Goal: Task Accomplishment & Management: Manage account settings

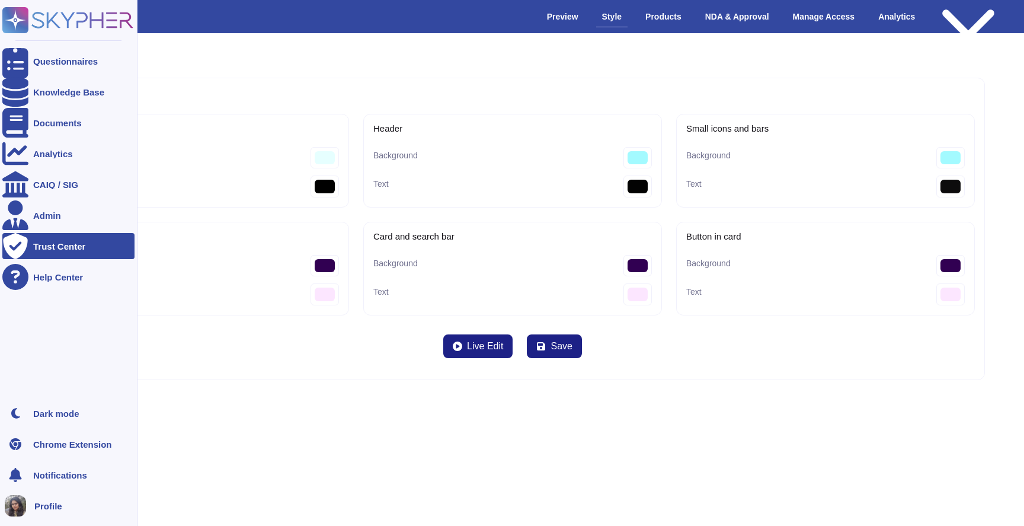
click at [51, 243] on div "Trust Center" at bounding box center [59, 246] width 52 height 9
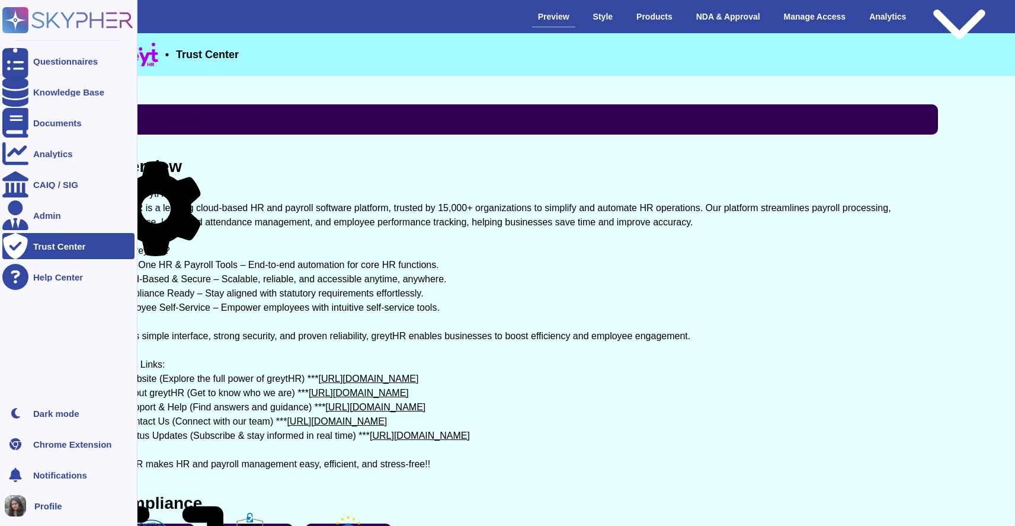
click at [69, 245] on div "Trust Center" at bounding box center [59, 246] width 52 height 9
click at [67, 220] on div "Admin" at bounding box center [68, 215] width 132 height 26
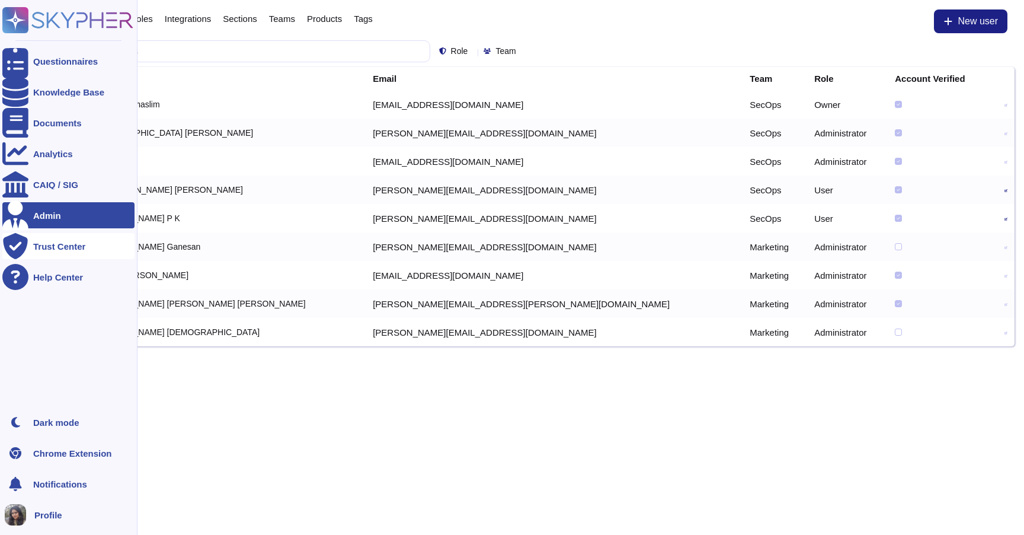
click at [77, 249] on div "Trust Center" at bounding box center [59, 246] width 52 height 9
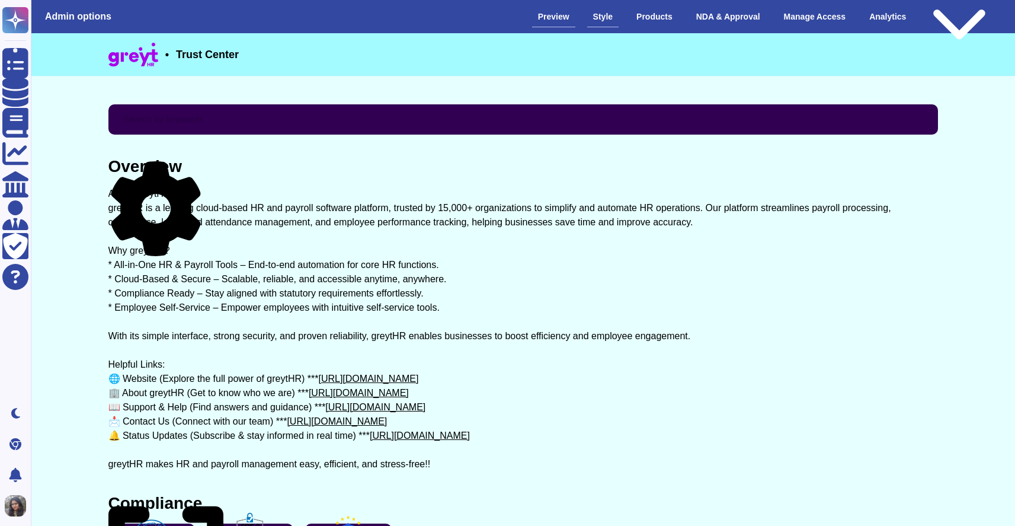
click at [587, 22] on div "Style" at bounding box center [602, 17] width 31 height 21
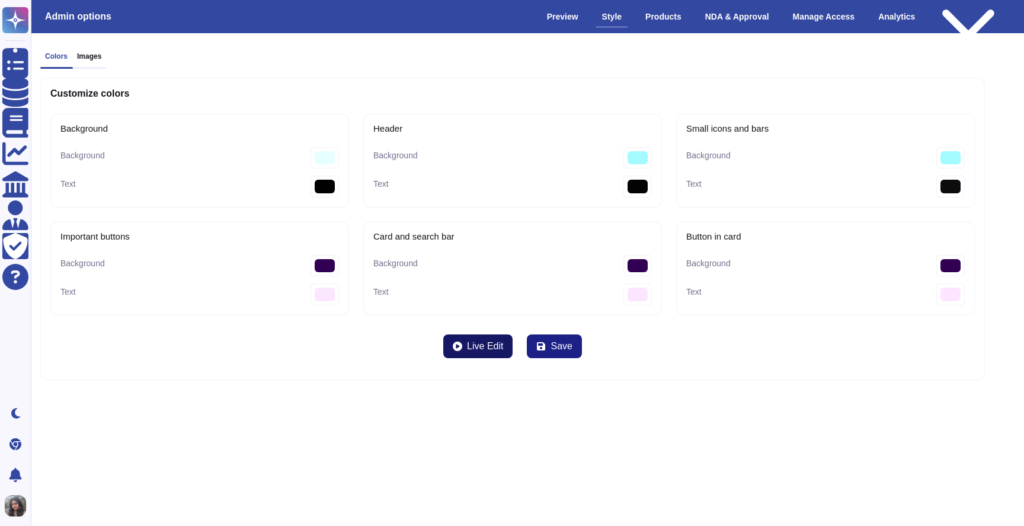
click at [484, 341] on span "Live Edit" at bounding box center [485, 345] width 36 height 9
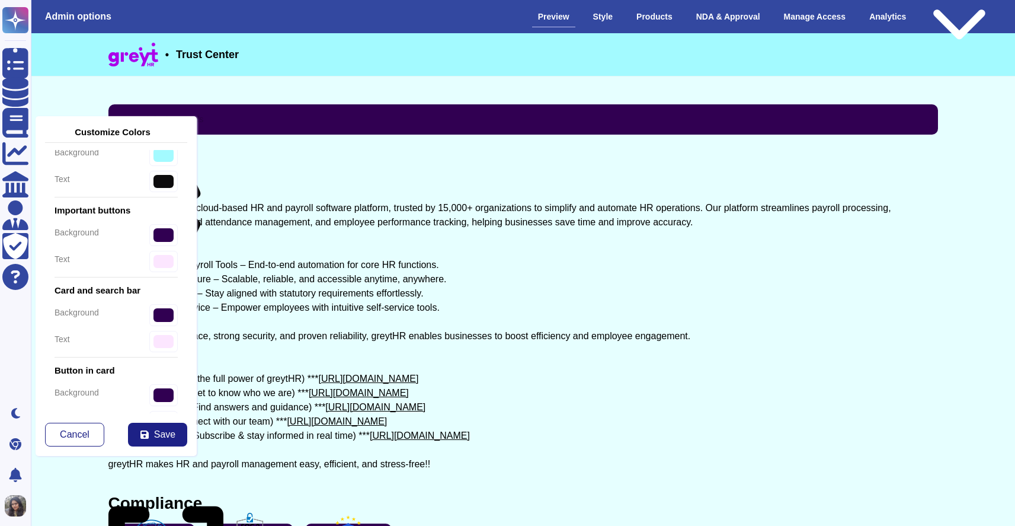
scroll to position [209, 0]
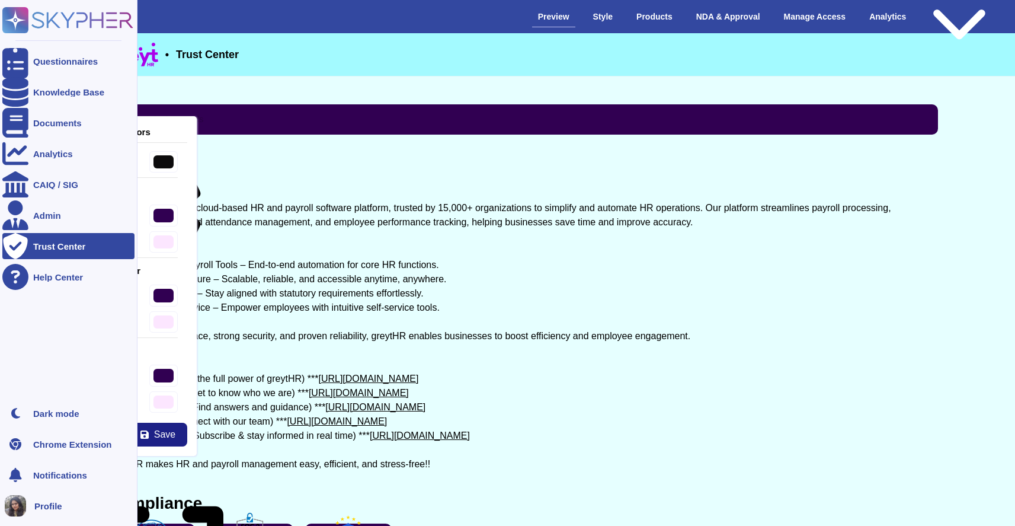
click at [49, 17] on icon at bounding box center [67, 20] width 131 height 26
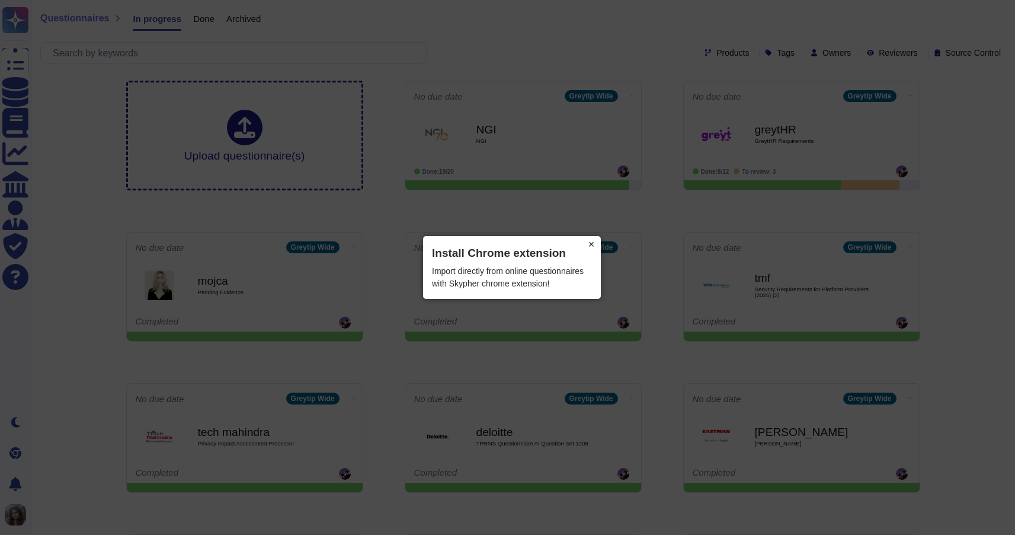
click at [593, 245] on button "×" at bounding box center [591, 244] width 19 height 17
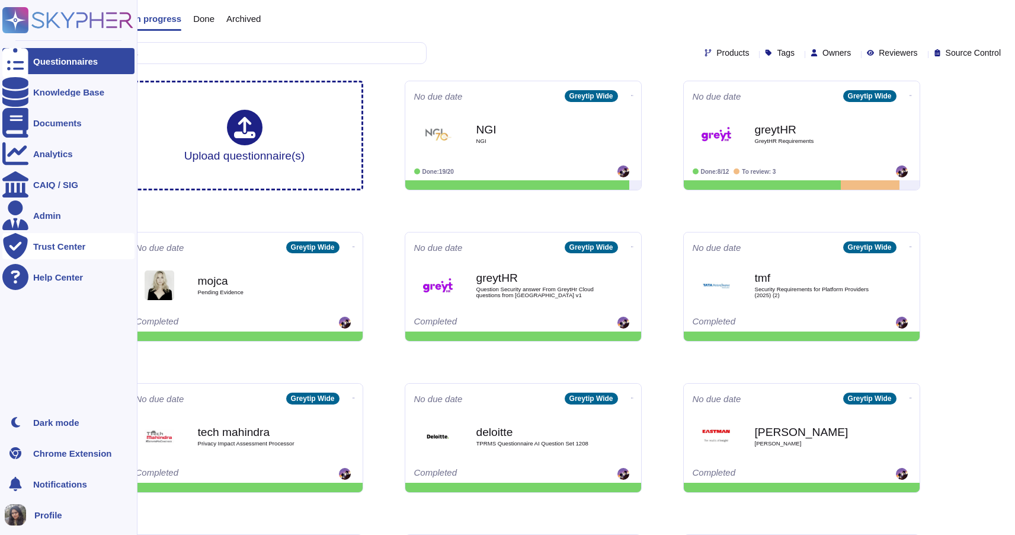
click at [64, 241] on div "Trust Center" at bounding box center [68, 246] width 132 height 26
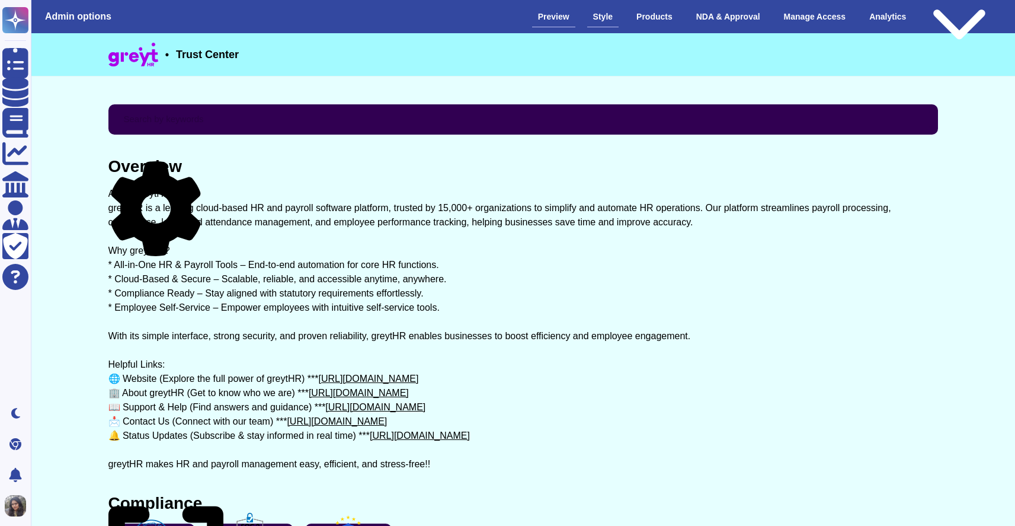
click at [589, 18] on div "Style" at bounding box center [602, 17] width 31 height 21
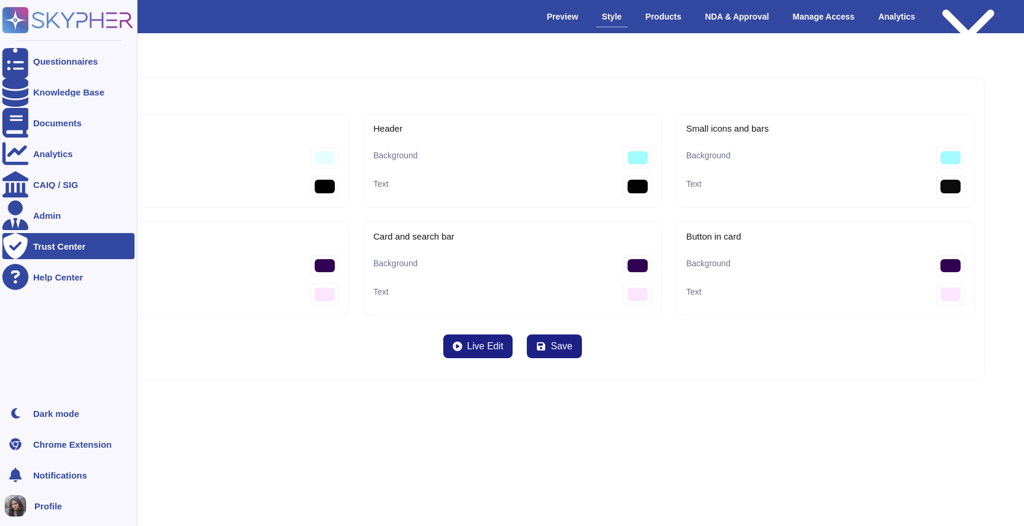
click at [62, 247] on div "Trust Center" at bounding box center [59, 246] width 52 height 9
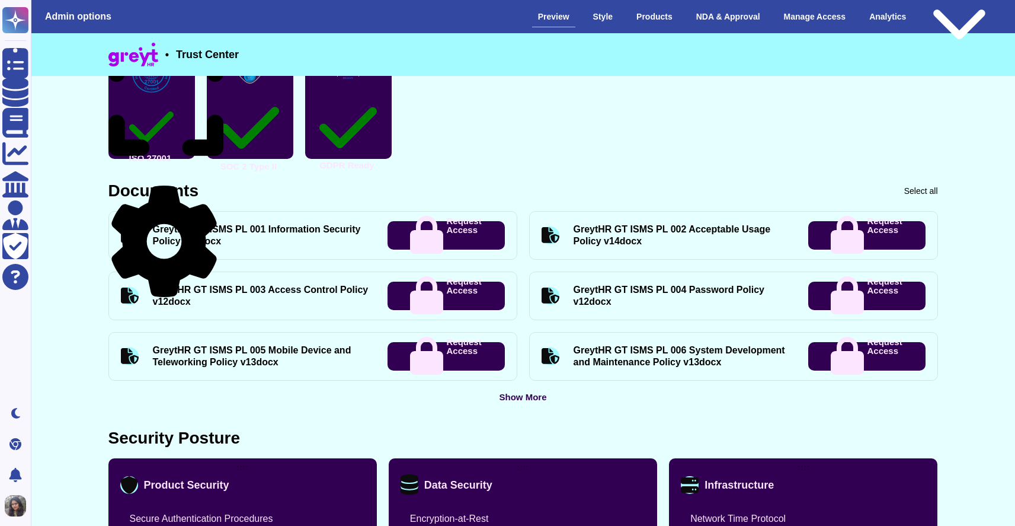
scroll to position [506, 0]
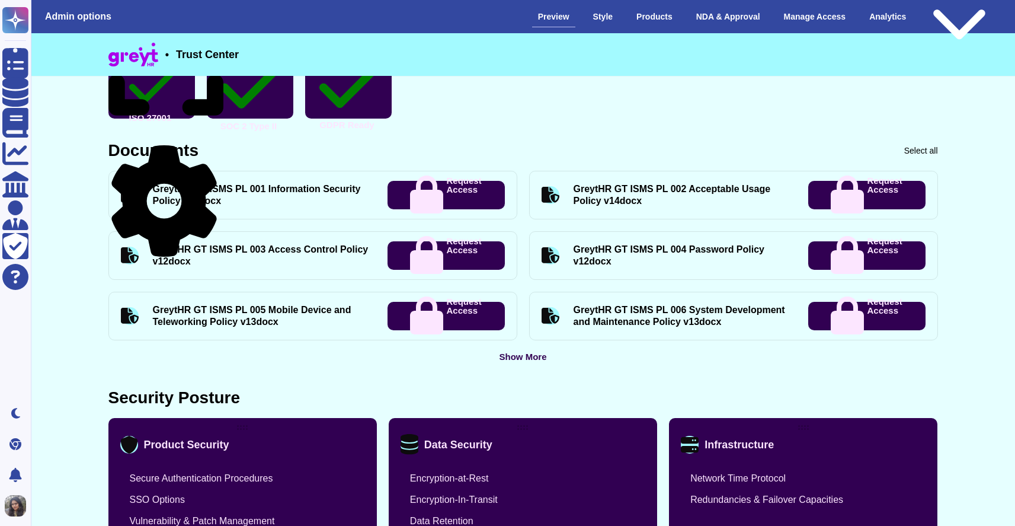
click at [529, 356] on div "Show More" at bounding box center [522, 356] width 47 height 9
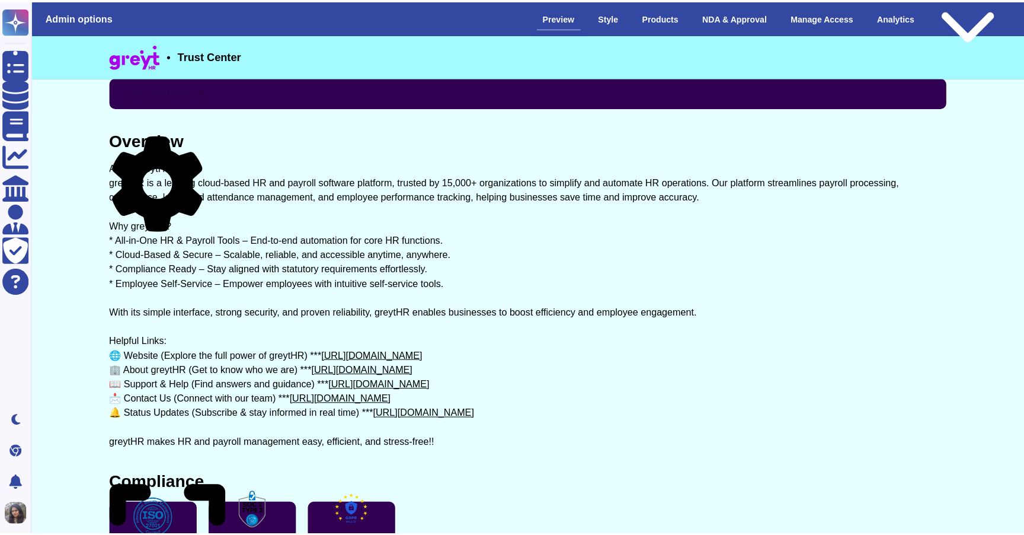
scroll to position [0, 0]
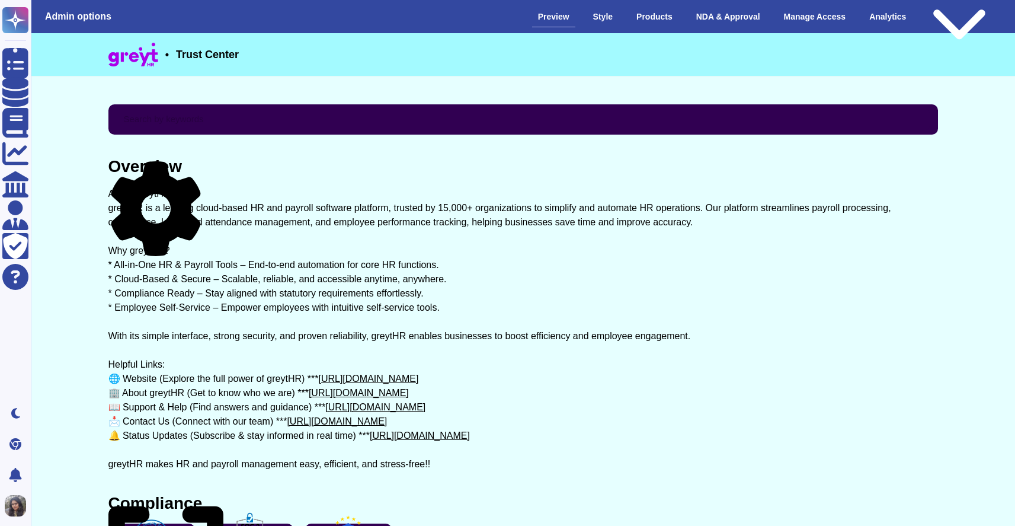
click at [194, 165] on icon at bounding box center [155, 208] width 89 height 95
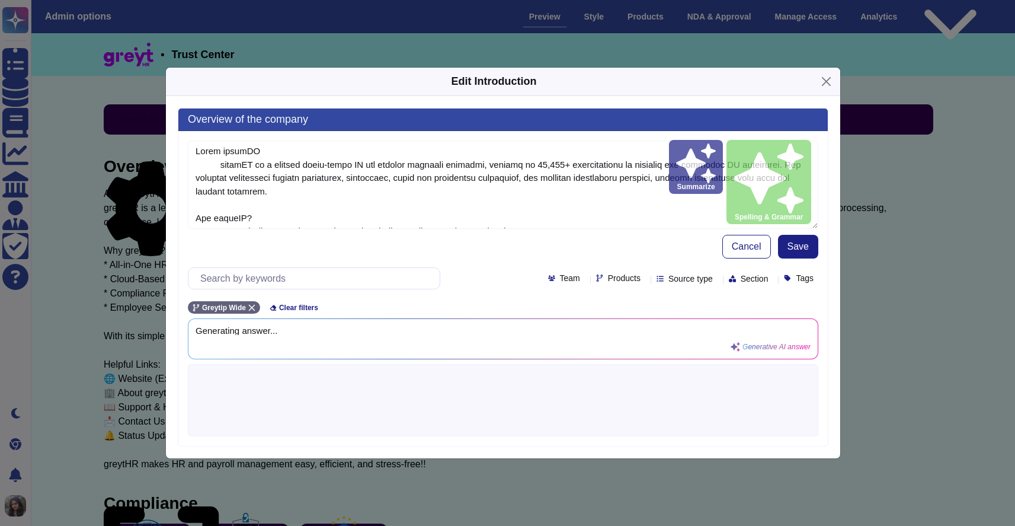
type textarea "About greytHR greytHR is a leading cloud-based HR and payroll software platform…"
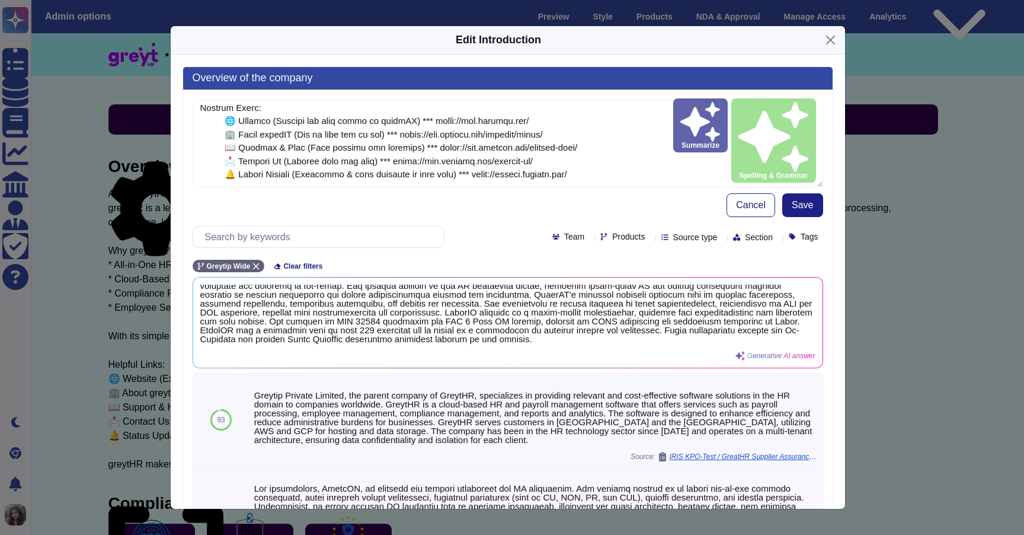
scroll to position [167, 0]
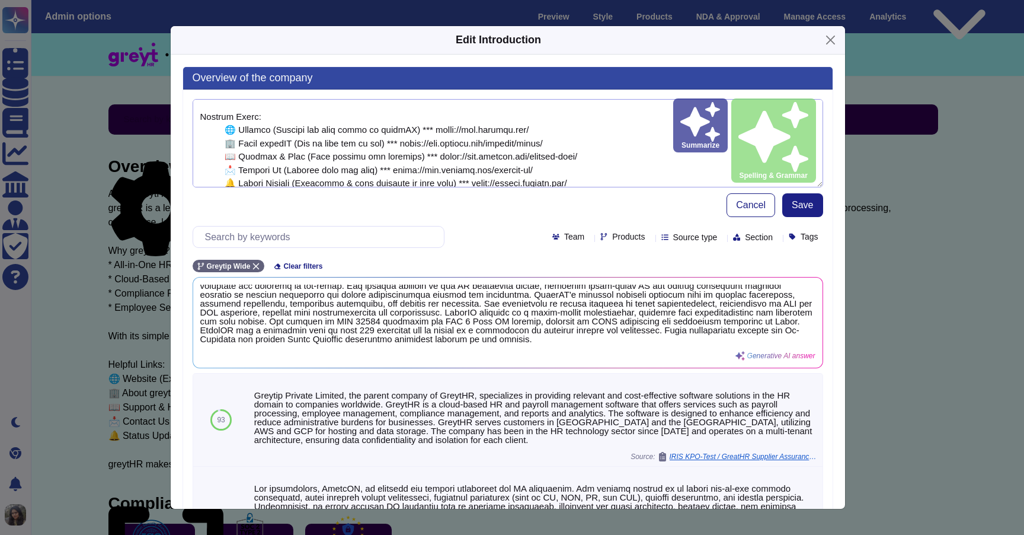
drag, startPoint x: 432, startPoint y: 155, endPoint x: 557, endPoint y: 160, distance: 125.2
click at [557, 160] on textarea at bounding box center [508, 143] width 631 height 88
click at [590, 158] on textarea at bounding box center [508, 143] width 631 height 88
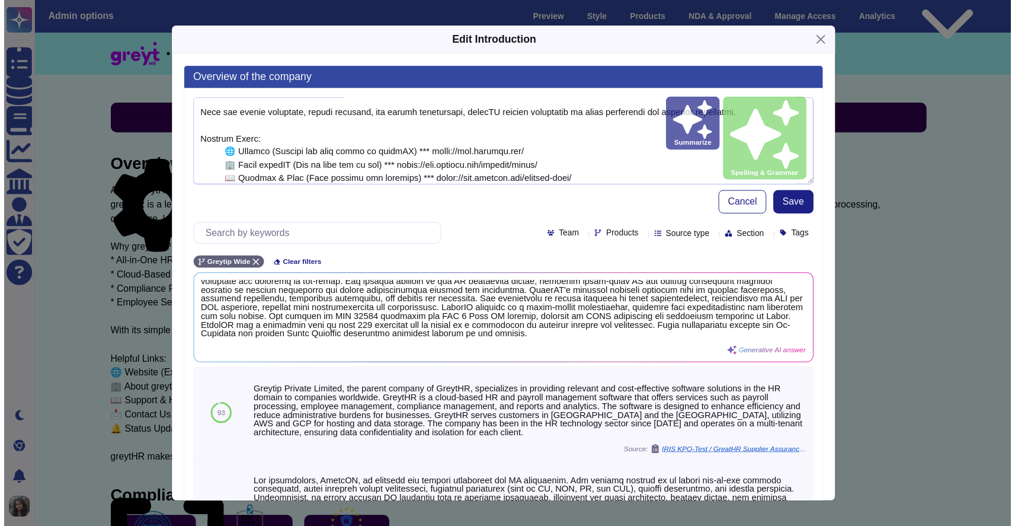
scroll to position [0, 0]
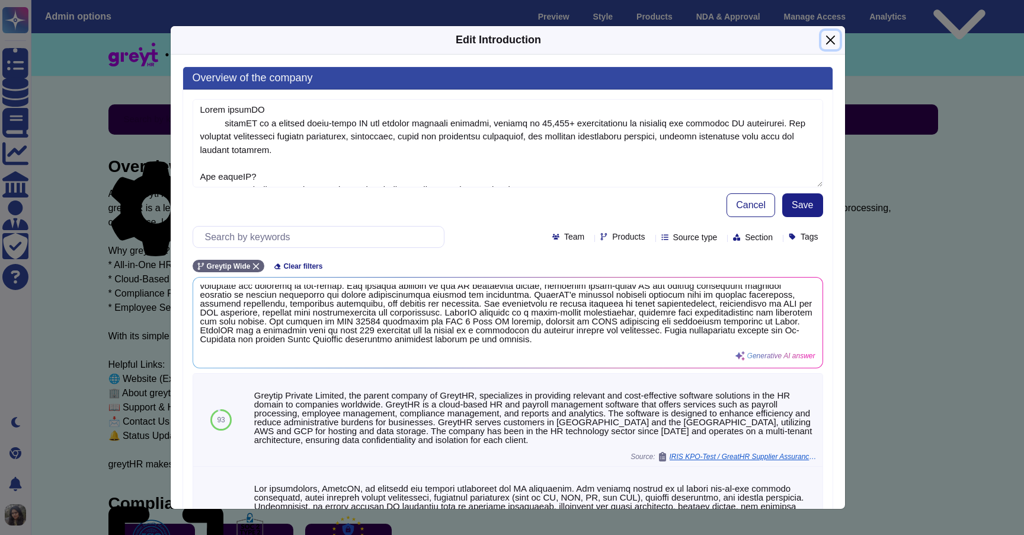
click at [835, 38] on button "Close" at bounding box center [830, 40] width 18 height 18
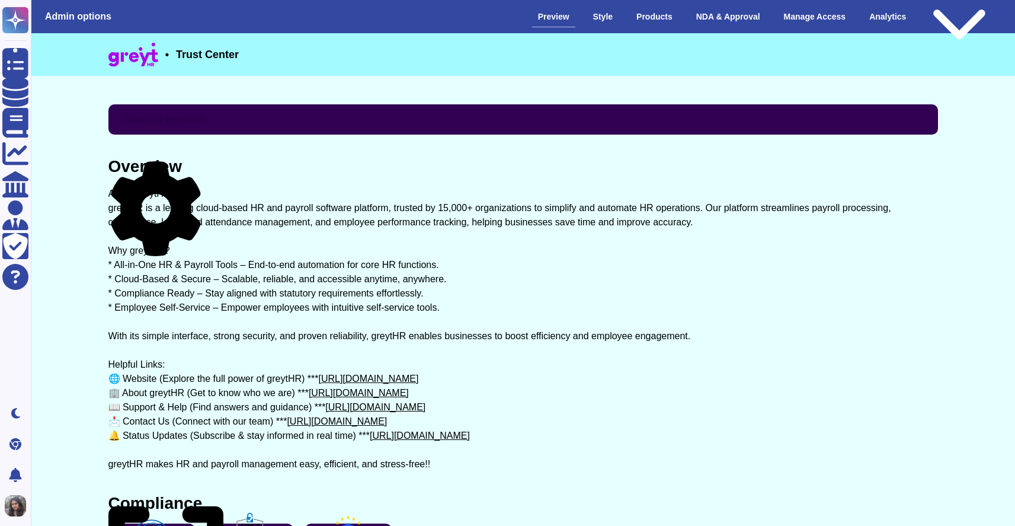
click at [197, 169] on icon at bounding box center [155, 208] width 89 height 95
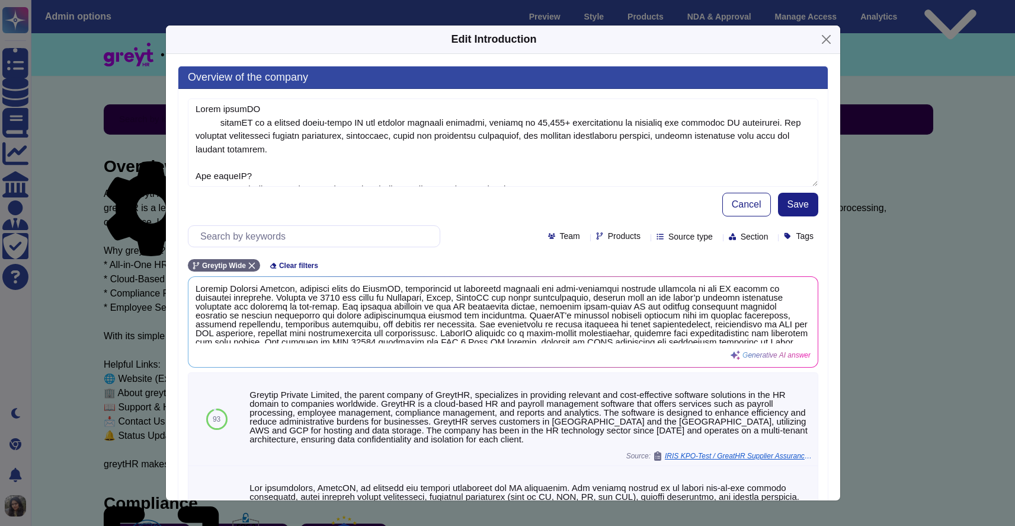
type textarea "About greytHR greytHR is a leading cloud-based HR and payroll software platform…"
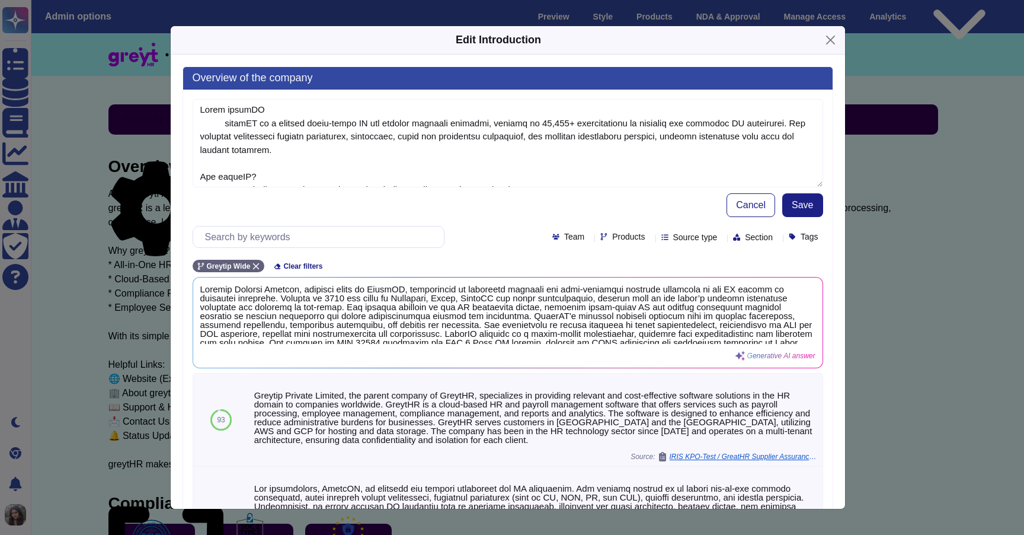
click at [482, 197] on div "Cancel Save" at bounding box center [508, 205] width 631 height 24
click at [316, 76] on h3 "Overview of the company" at bounding box center [508, 78] width 650 height 23
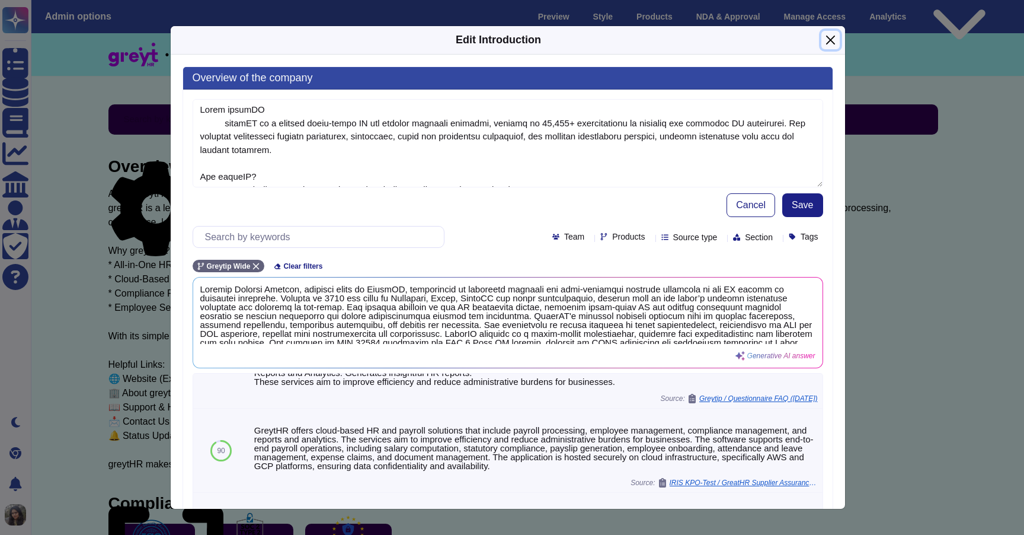
click at [828, 38] on button "Close" at bounding box center [830, 40] width 18 height 18
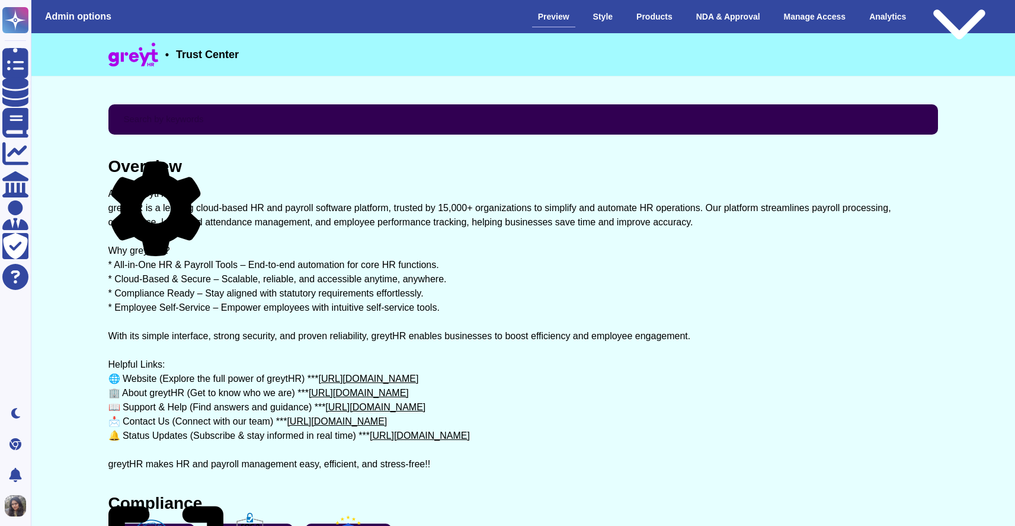
click at [196, 166] on icon at bounding box center [155, 208] width 89 height 95
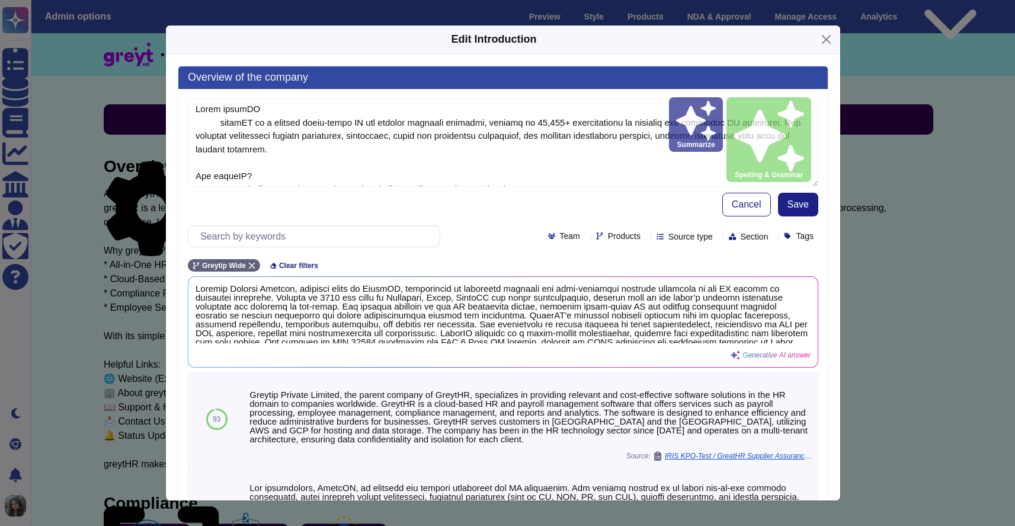
type textarea "About greytHR greytHR is a leading cloud-based HR and payroll software platform…"
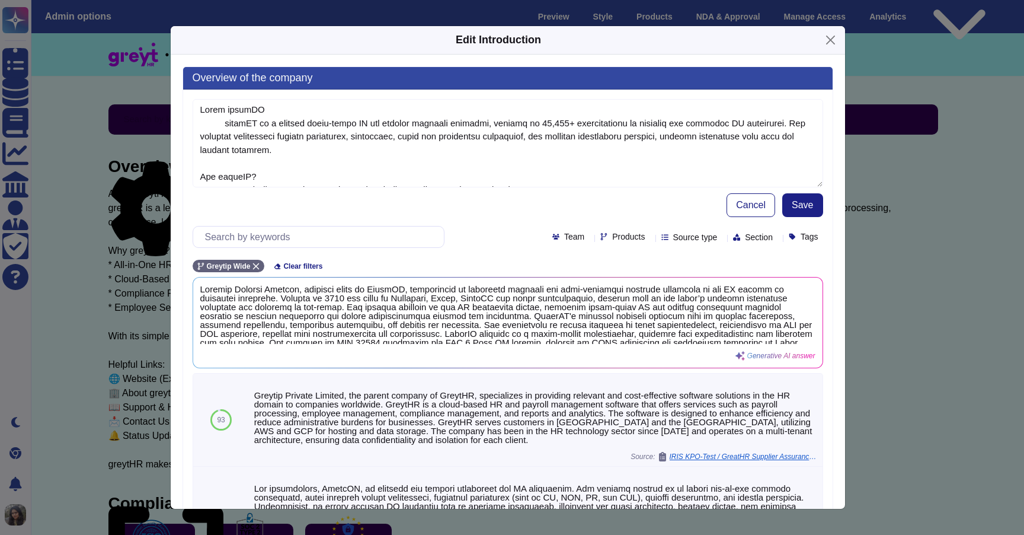
click at [312, 77] on h3 "Overview of the company" at bounding box center [508, 78] width 650 height 23
click at [826, 43] on button "Close" at bounding box center [830, 40] width 18 height 18
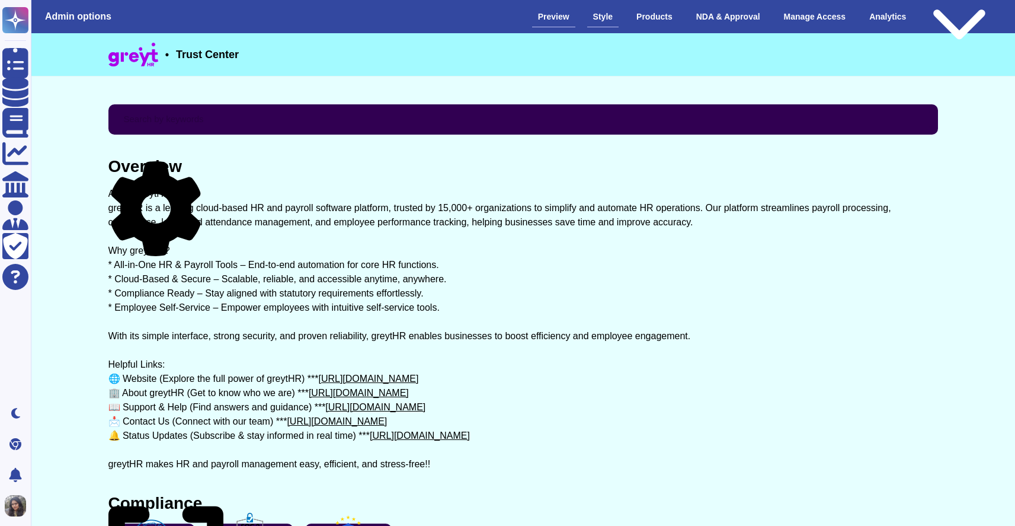
click at [597, 18] on div "Style" at bounding box center [602, 17] width 31 height 21
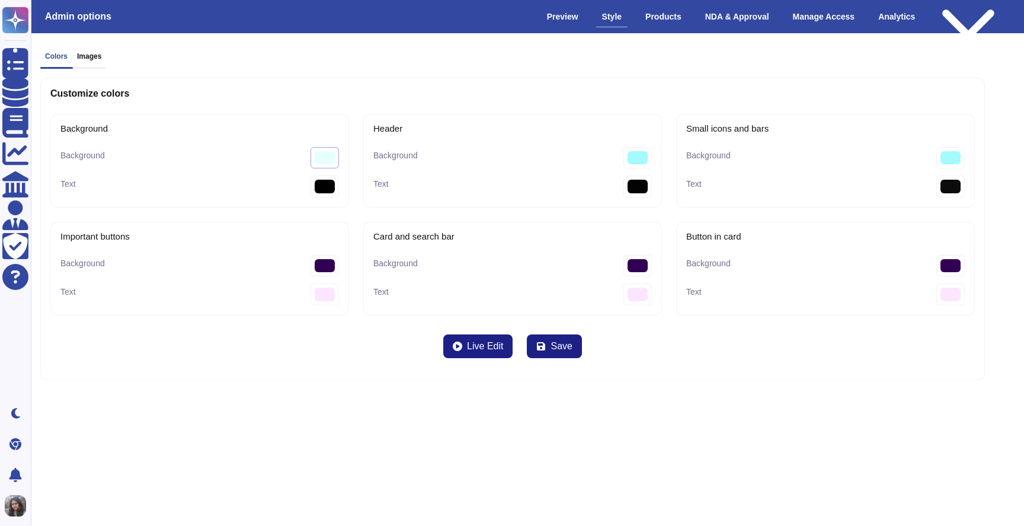
click at [325, 154] on input "#e6ffff" at bounding box center [325, 158] width 28 height 22
click at [276, 361] on div "Customize colors Background Background #e6ffff Text #000000 Header Background #…" at bounding box center [512, 229] width 945 height 302
click at [319, 156] on input "#e6ffff" at bounding box center [325, 158] width 28 height 22
type input "#fcfcfc"
click at [303, 337] on div "Customize colors Background Background #fcfcfc Text #000000 Header Background #…" at bounding box center [512, 229] width 945 height 302
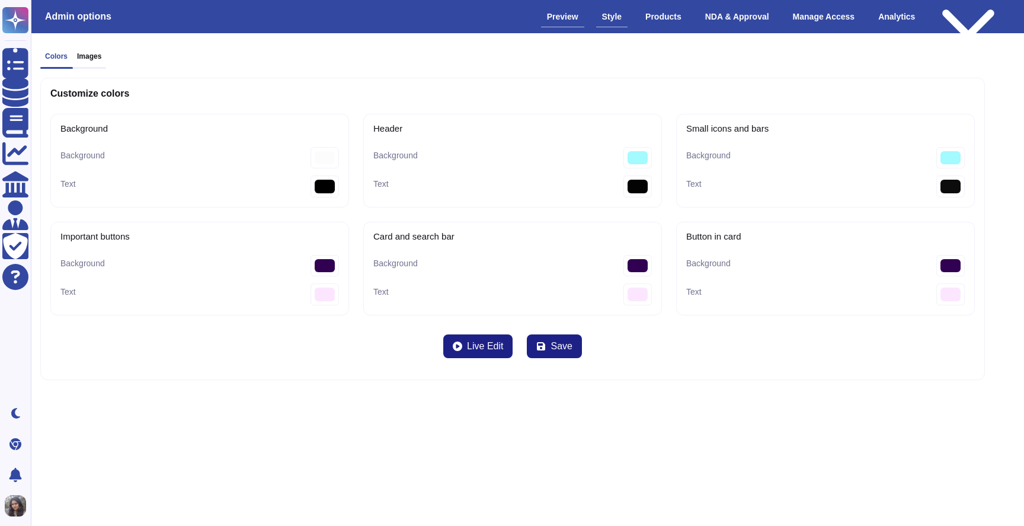
click at [552, 15] on div "Preview" at bounding box center [562, 17] width 43 height 21
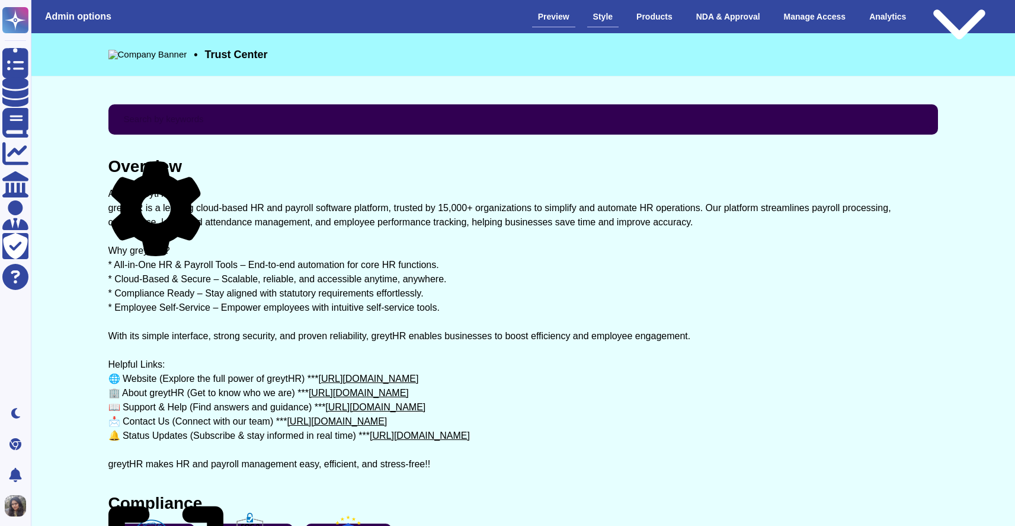
click at [600, 15] on div "Style" at bounding box center [602, 17] width 31 height 21
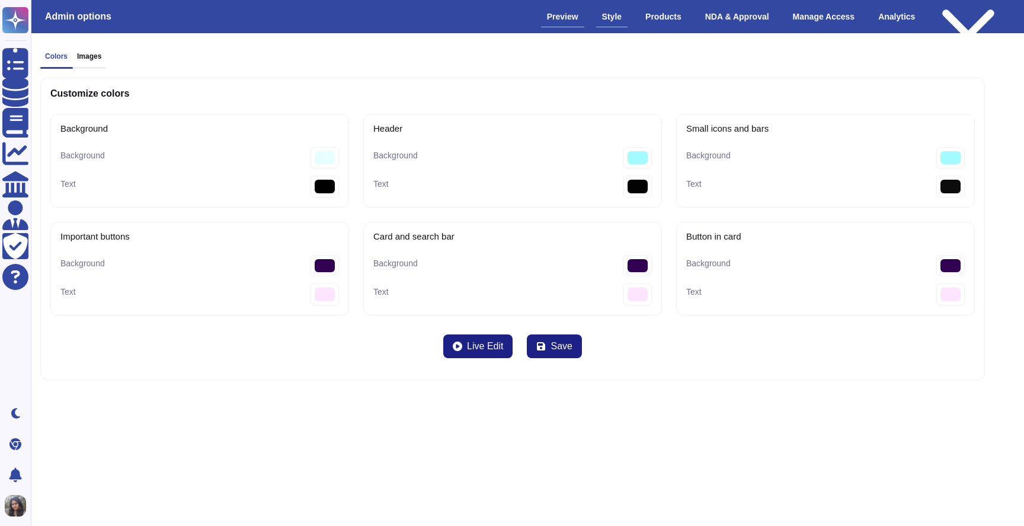
click at [557, 25] on div "Preview" at bounding box center [562, 17] width 43 height 21
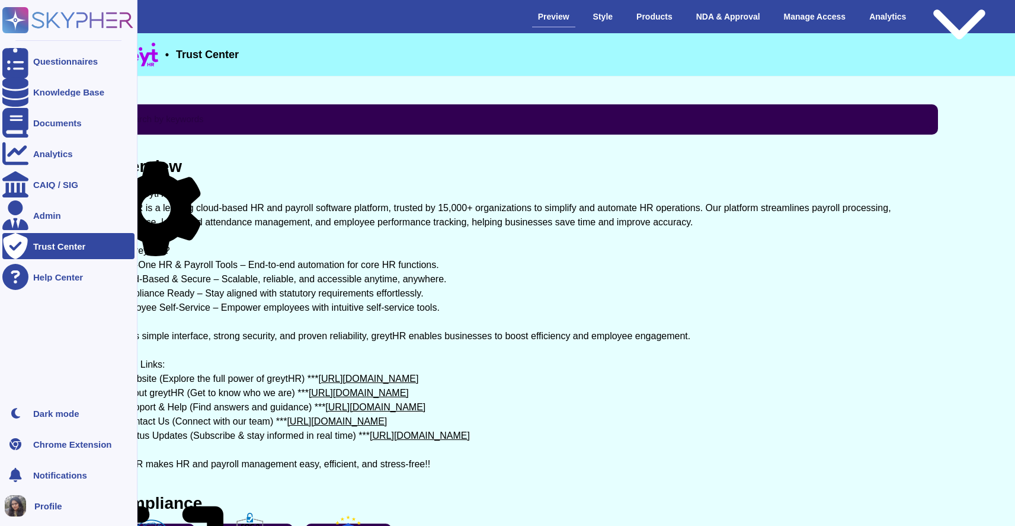
click at [52, 242] on div "Trust Center" at bounding box center [59, 246] width 52 height 9
click at [42, 252] on div "Trust Center" at bounding box center [68, 246] width 132 height 26
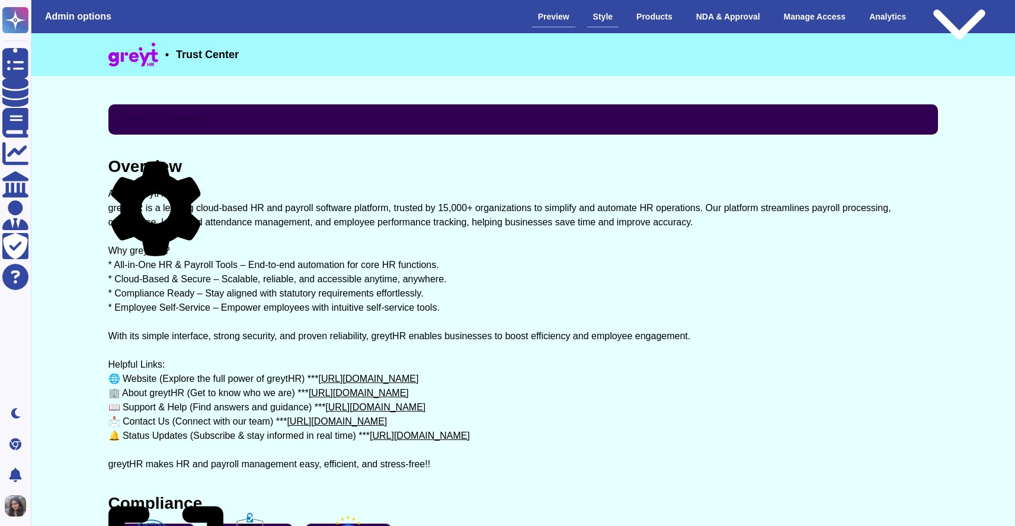
click at [587, 20] on div "Style" at bounding box center [602, 17] width 31 height 21
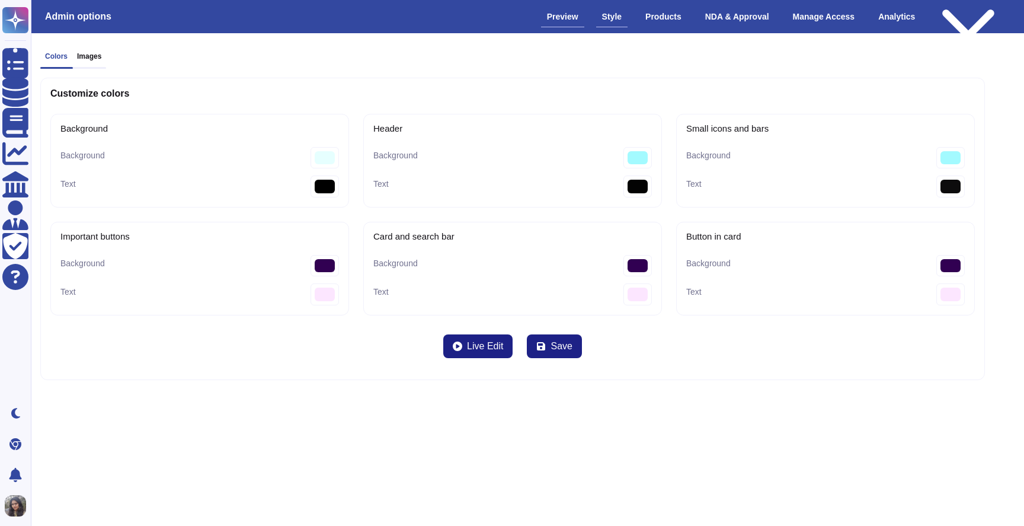
click at [547, 11] on div "Preview" at bounding box center [562, 17] width 43 height 21
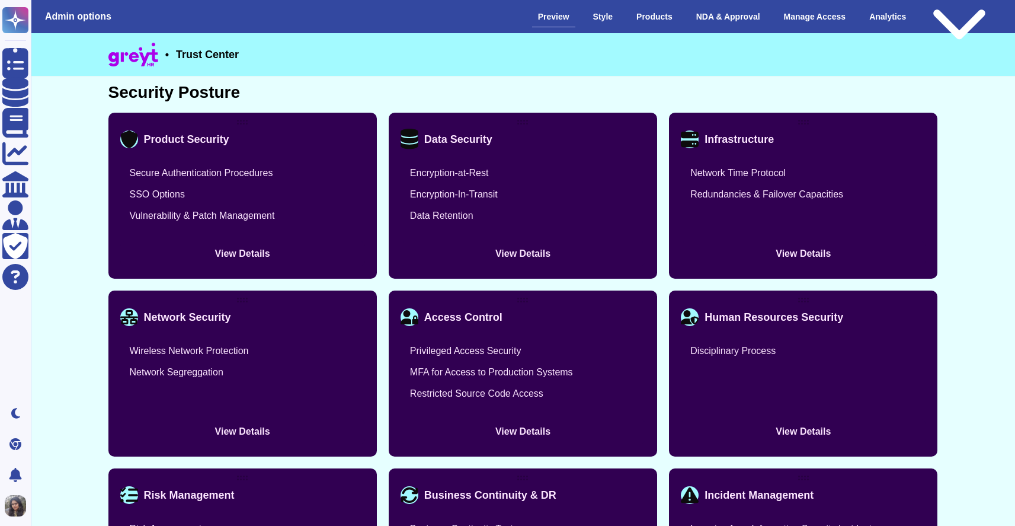
scroll to position [795, 0]
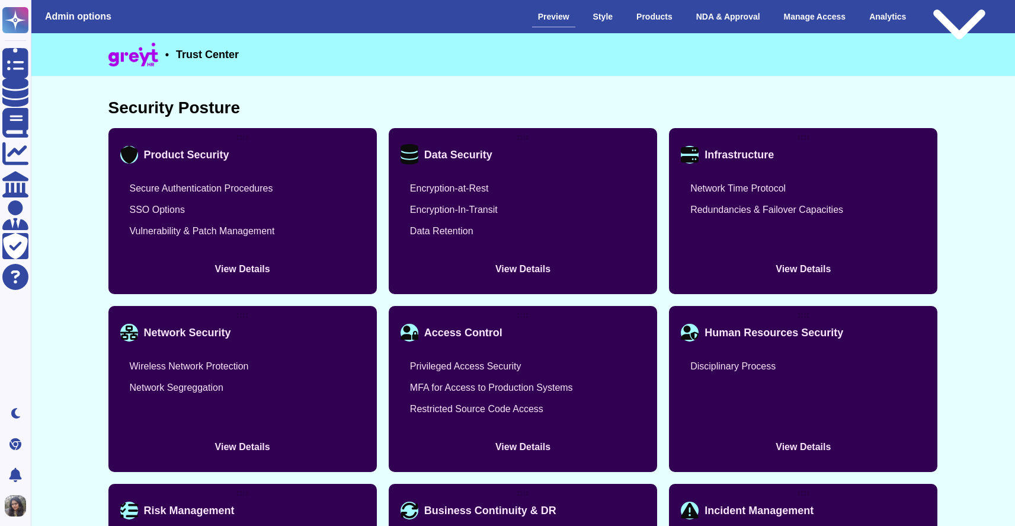
click at [259, 267] on button "View Details" at bounding box center [242, 269] width 245 height 26
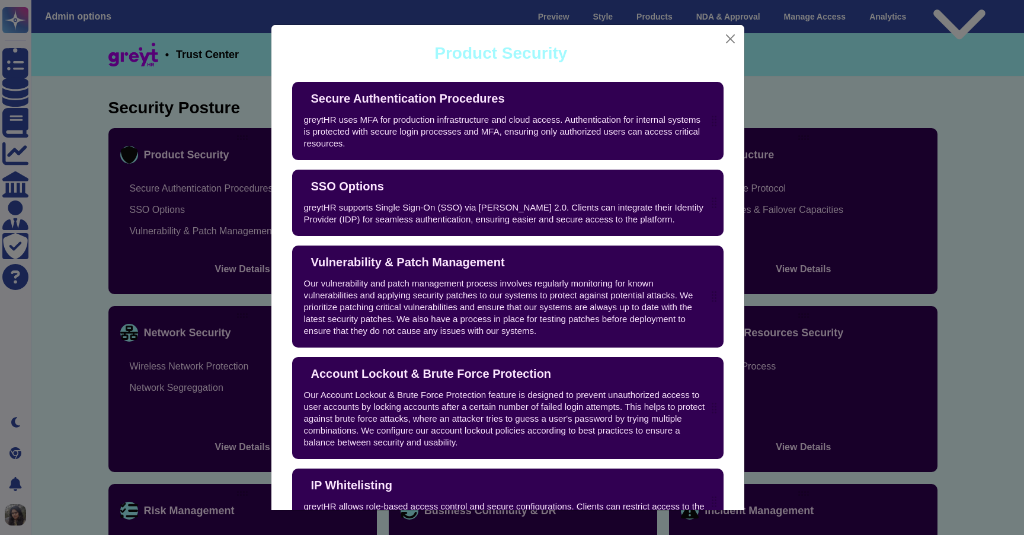
click at [744, 39] on div "Product Security Secure Authentication Procedures greytHR uses MFA for producti…" at bounding box center [508, 267] width 474 height 486
click at [743, 39] on div "Product Security" at bounding box center [507, 53] width 473 height 57
click at [728, 37] on button "Close" at bounding box center [730, 39] width 18 height 18
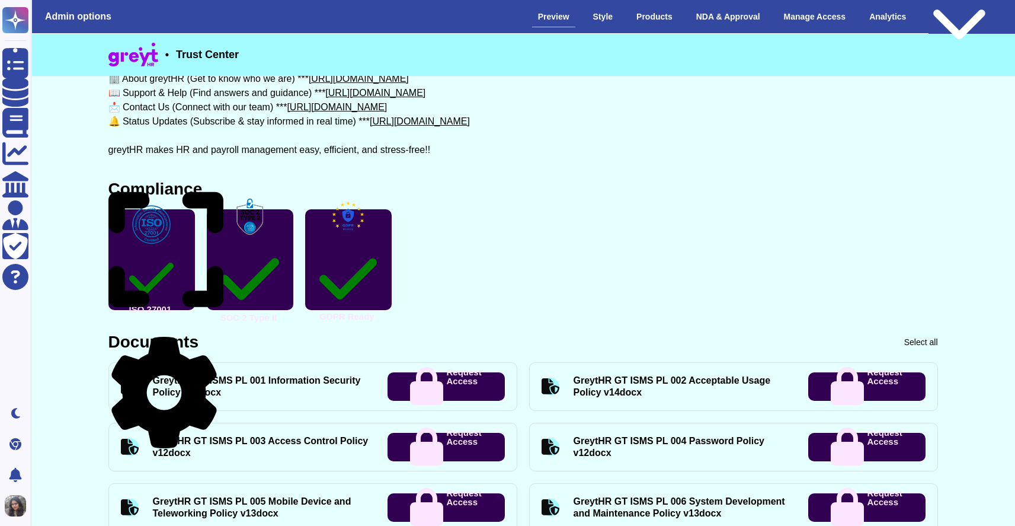
scroll to position [339, 0]
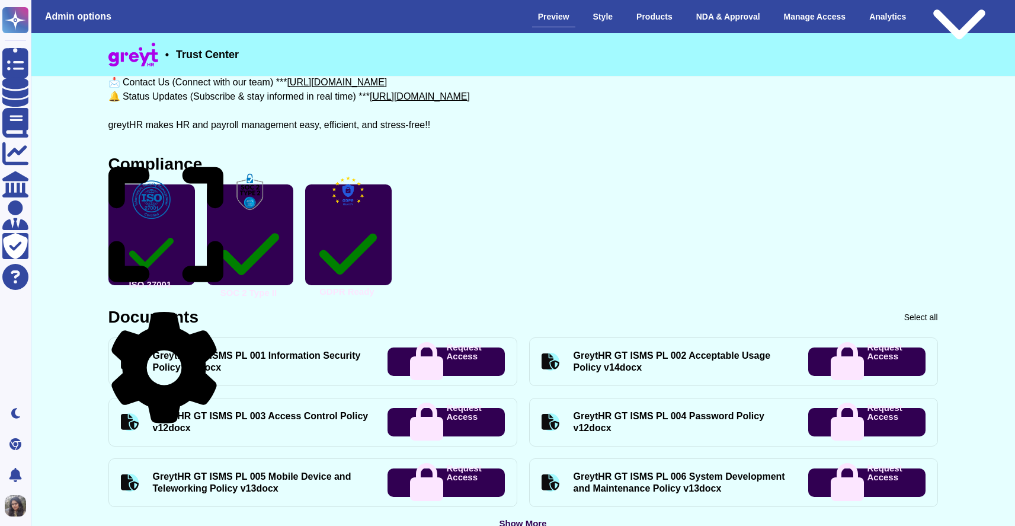
click at [457, 363] on p "Request Access" at bounding box center [463, 361] width 35 height 37
click at [446, 359] on p "Request Access" at bounding box center [463, 361] width 35 height 37
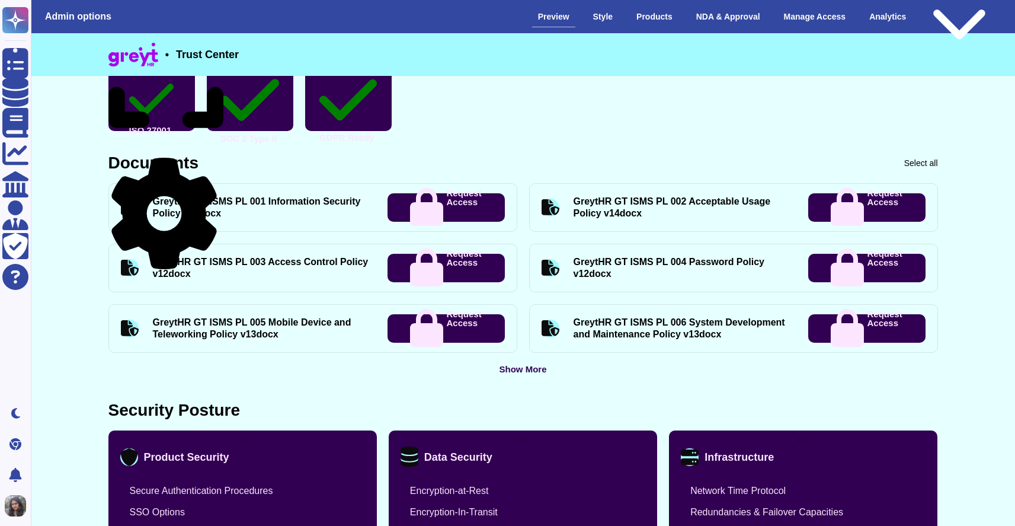
scroll to position [492, 0]
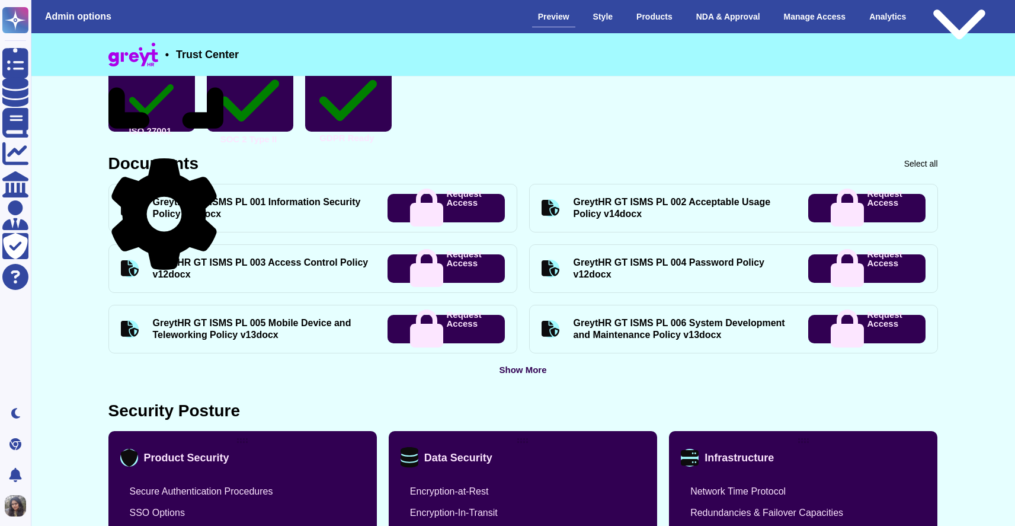
click at [538, 372] on div "Show More" at bounding box center [522, 369] width 47 height 9
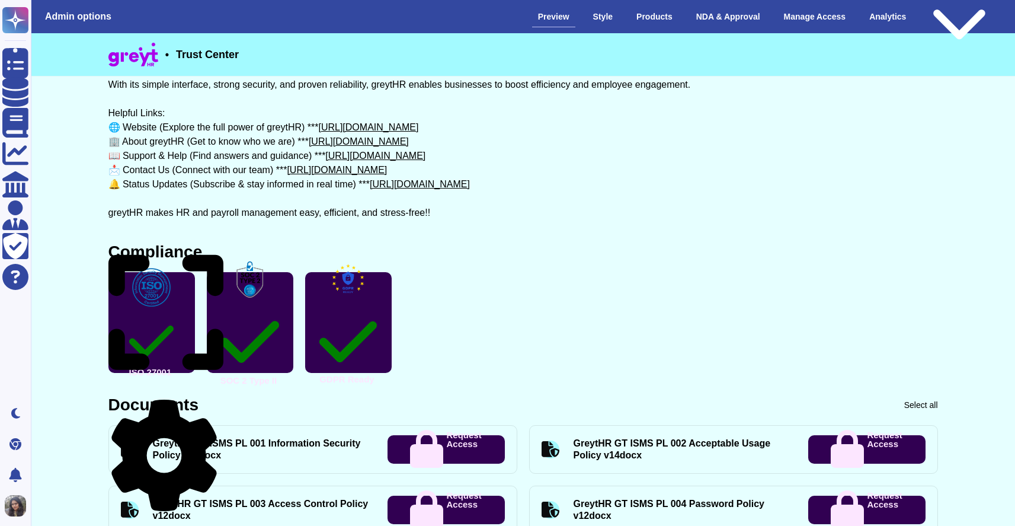
scroll to position [332, 0]
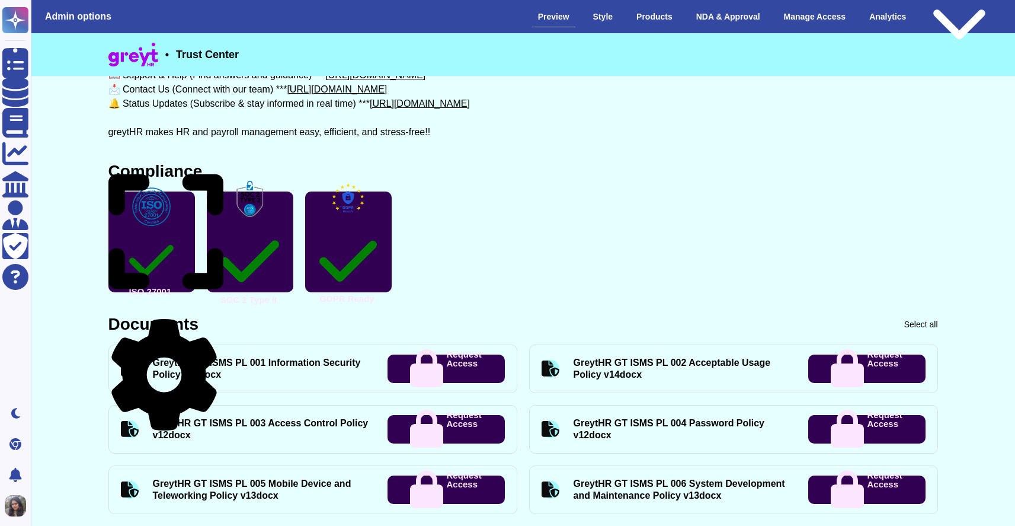
click at [212, 322] on icon at bounding box center [163, 374] width 105 height 111
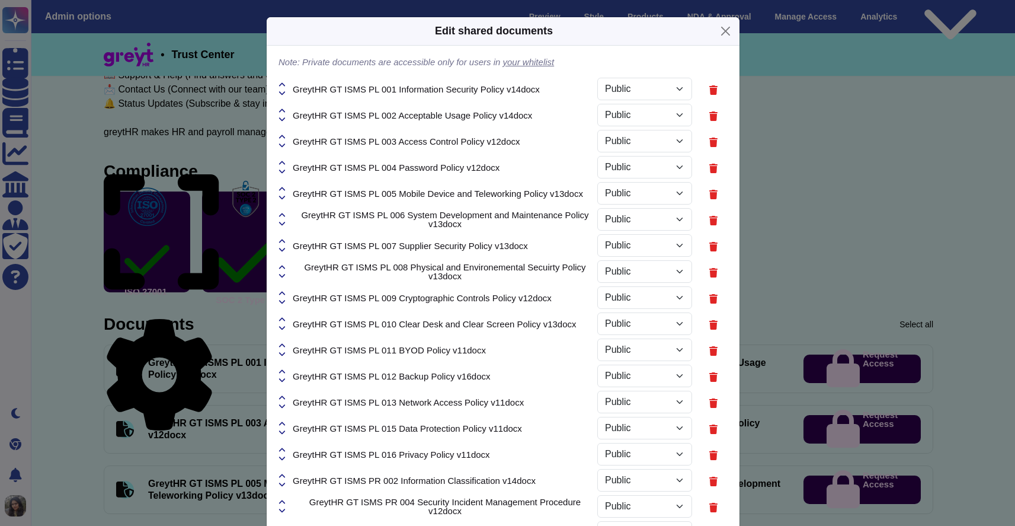
select select "PRIVATE"
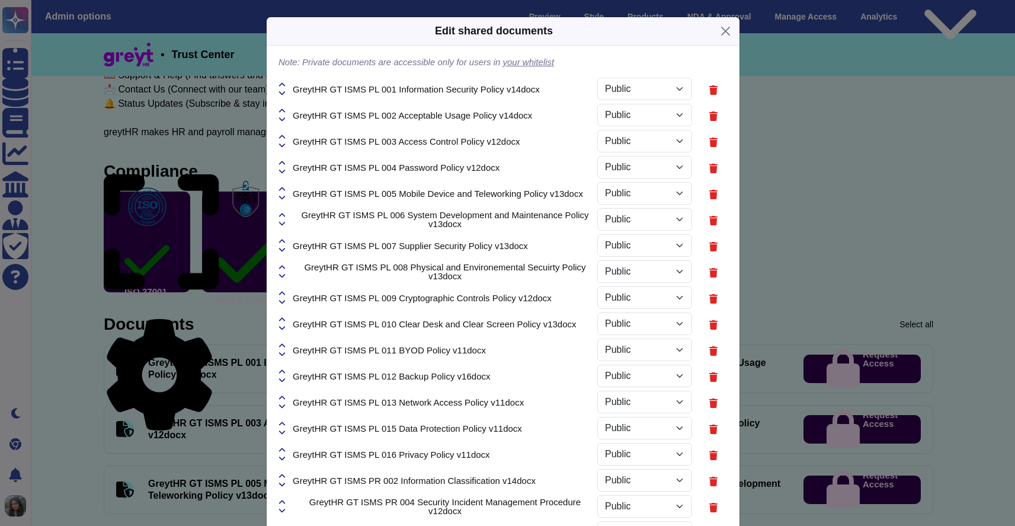
select select "PRIVATE"
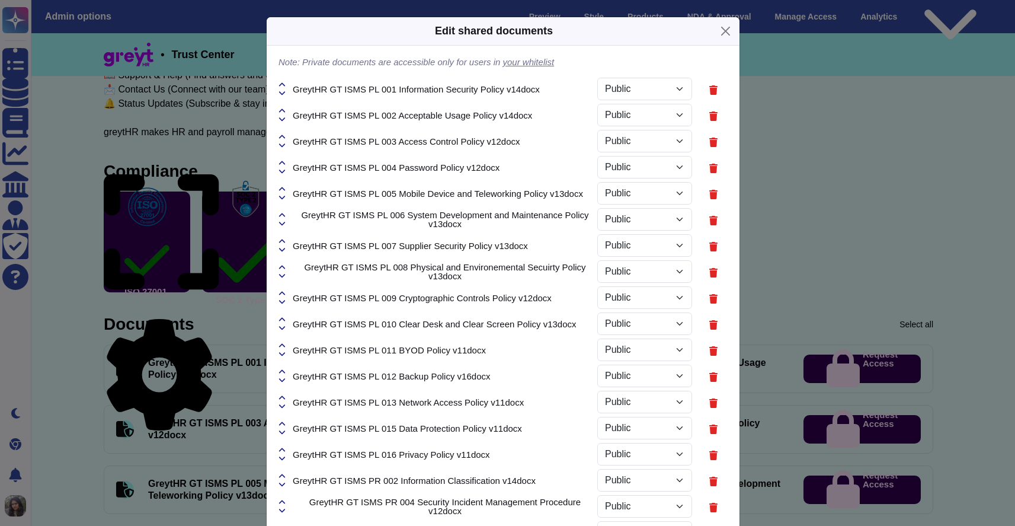
select select "PRIVATE"
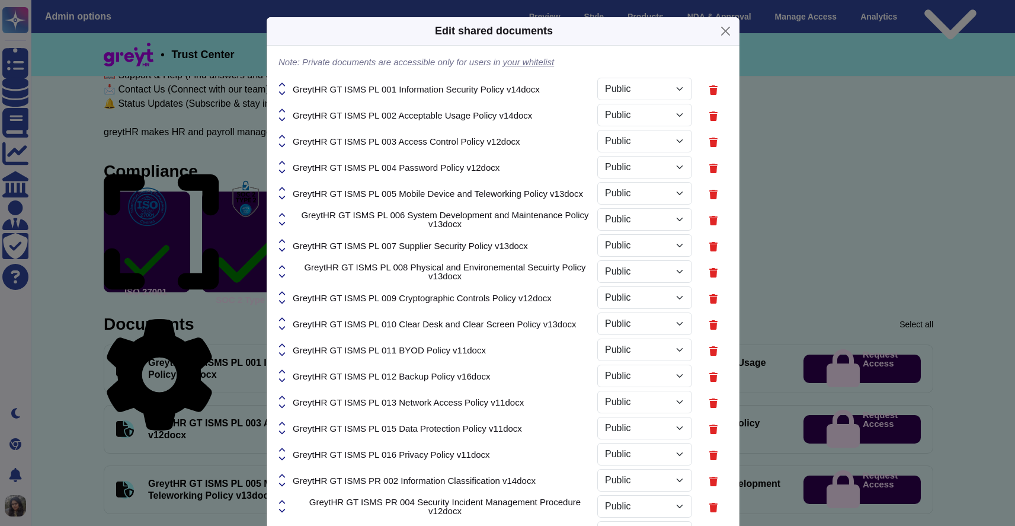
select select "PRIVATE"
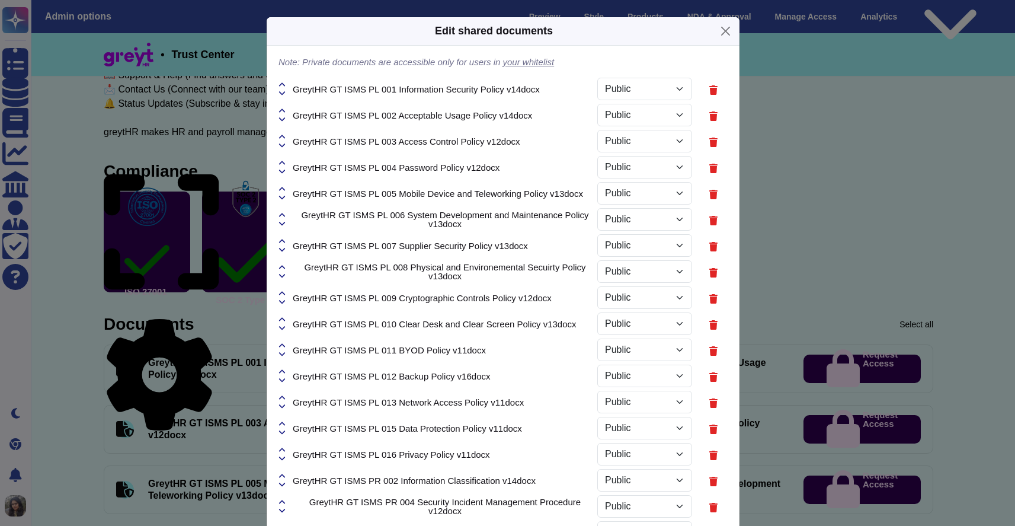
select select "PRIVATE"
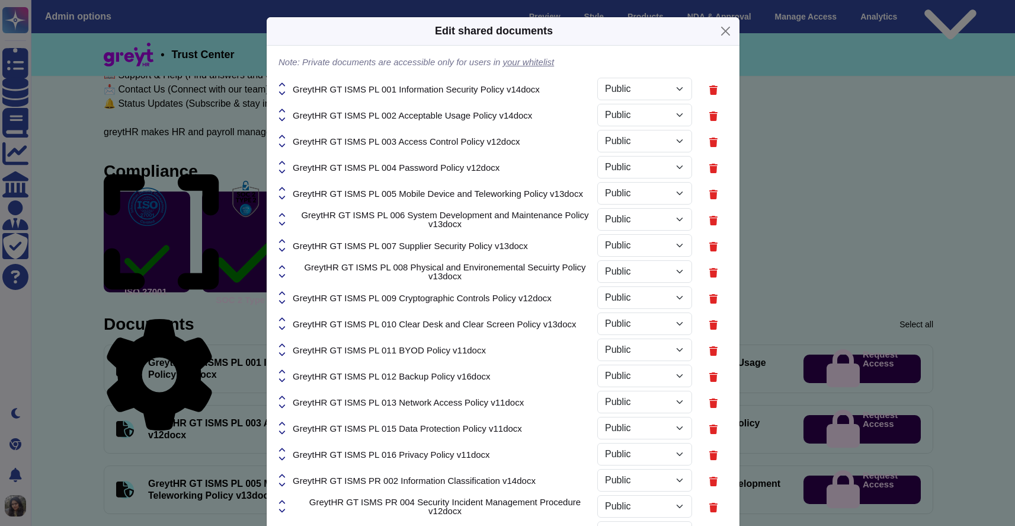
select select "PRIVATE"
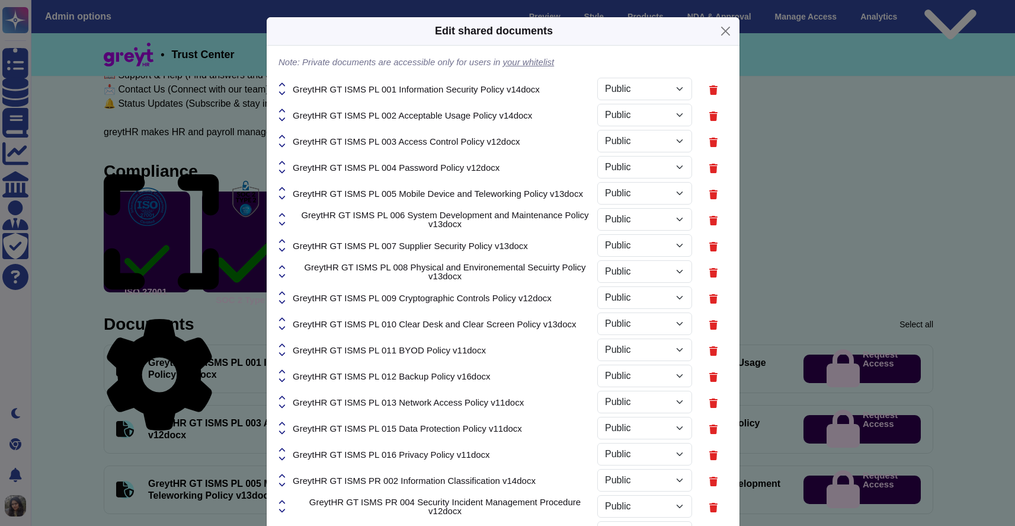
select select "PRIVATE"
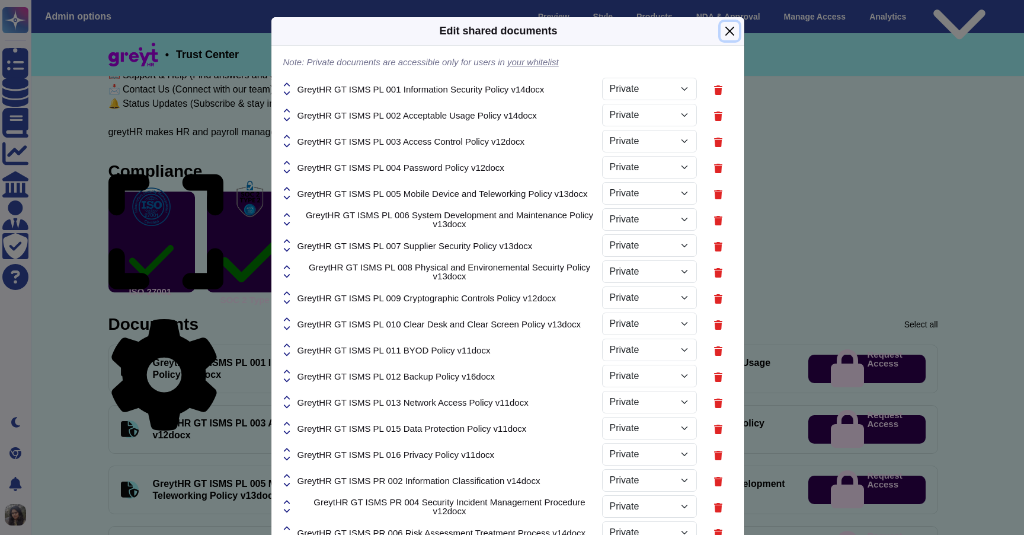
click at [730, 27] on button "Close" at bounding box center [730, 31] width 18 height 18
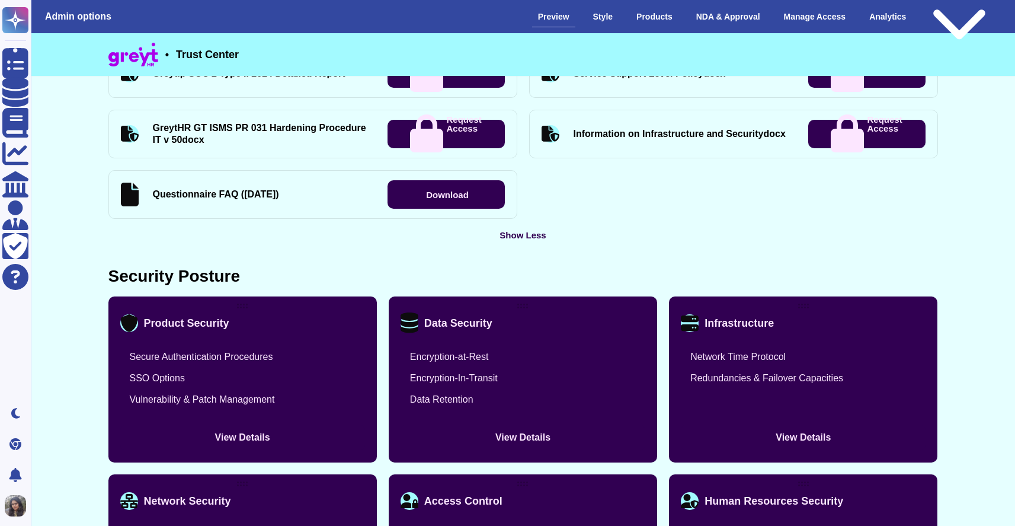
scroll to position [1644, 0]
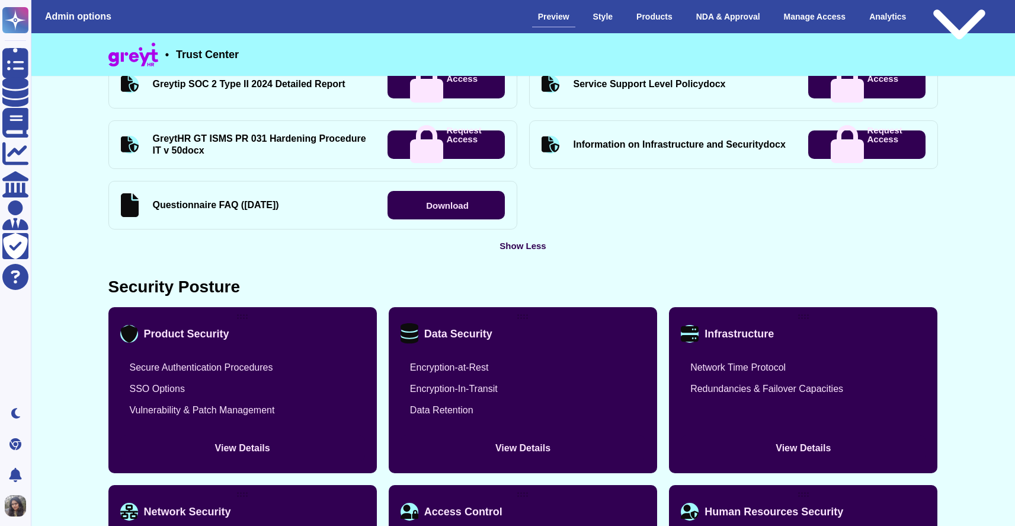
click at [240, 282] on div "Security Posture" at bounding box center [174, 287] width 132 height 17
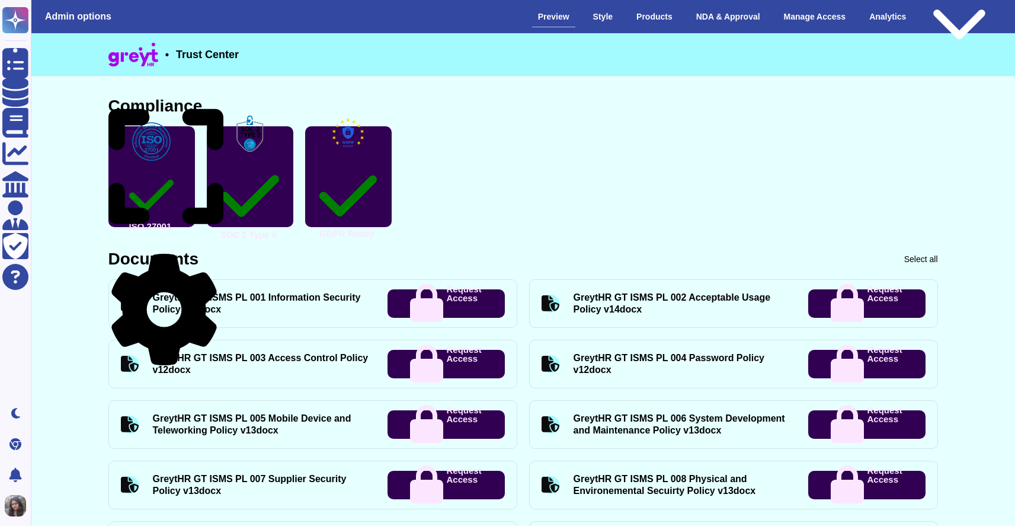
scroll to position [343, 0]
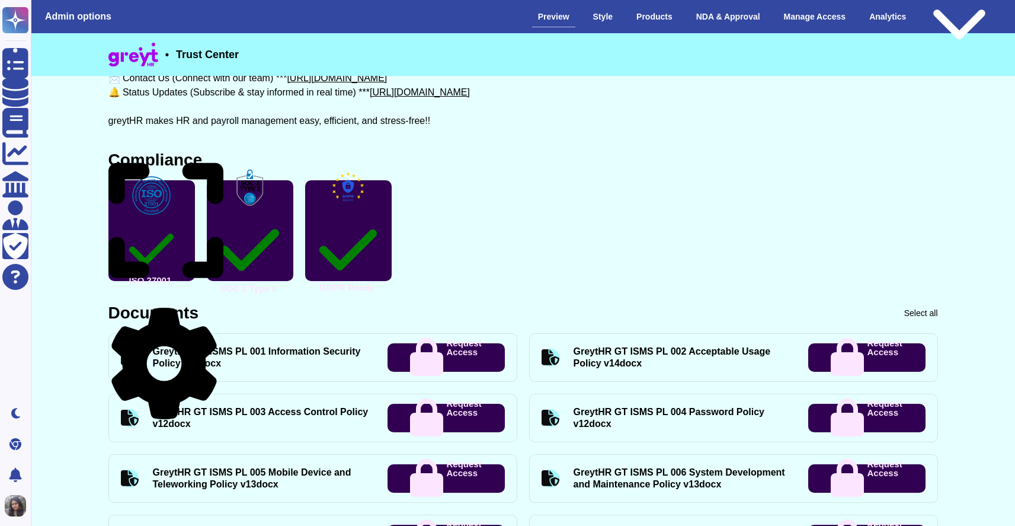
click at [214, 308] on icon at bounding box center [163, 363] width 105 height 111
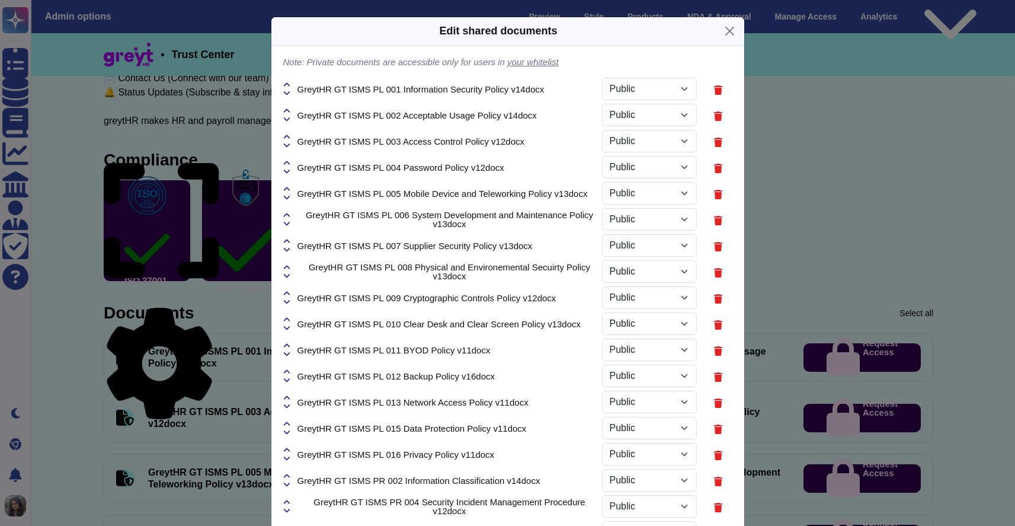
select select "PRIVATE"
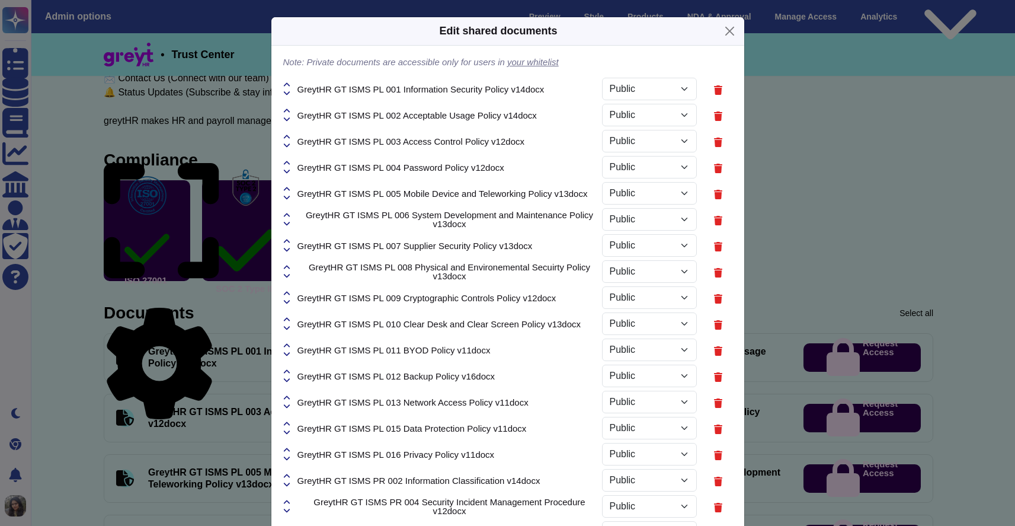
select select "PRIVATE"
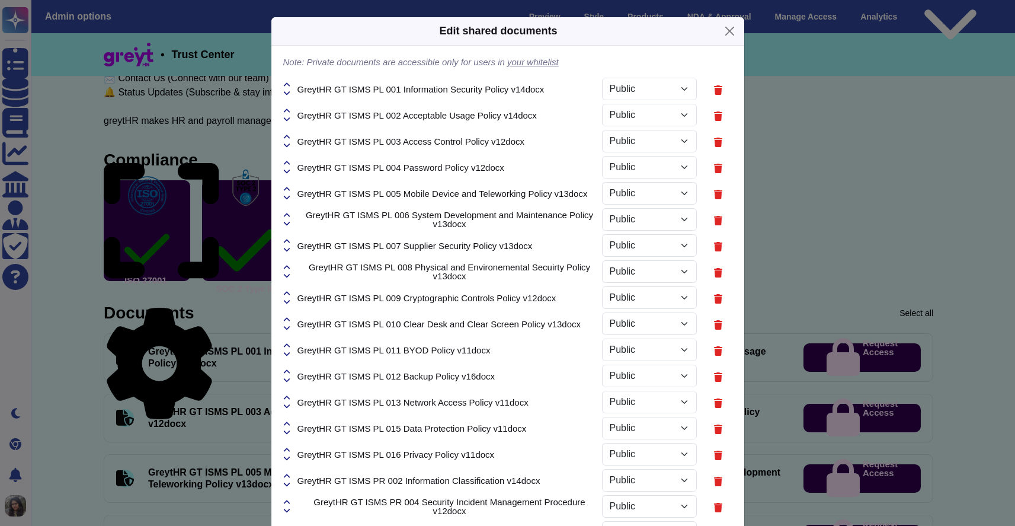
select select "PRIVATE"
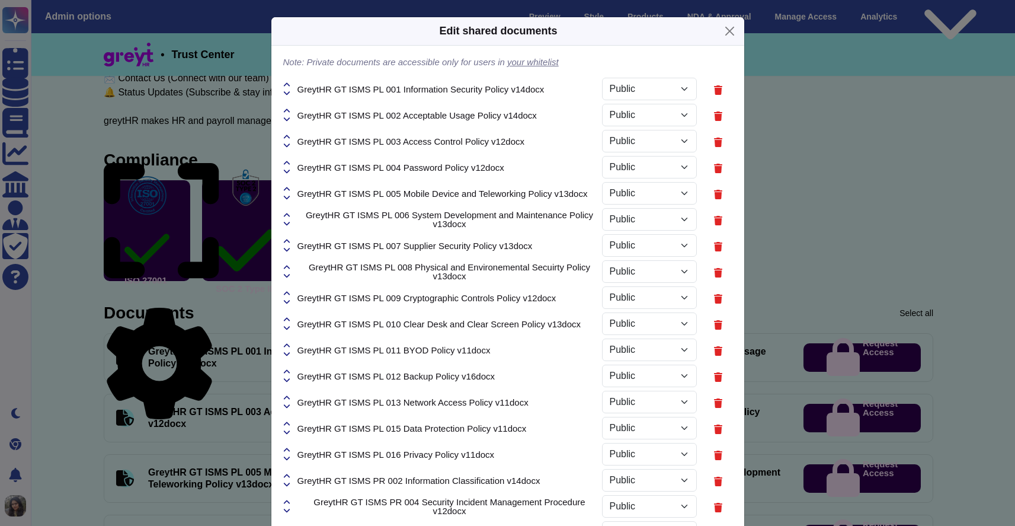
select select "PRIVATE"
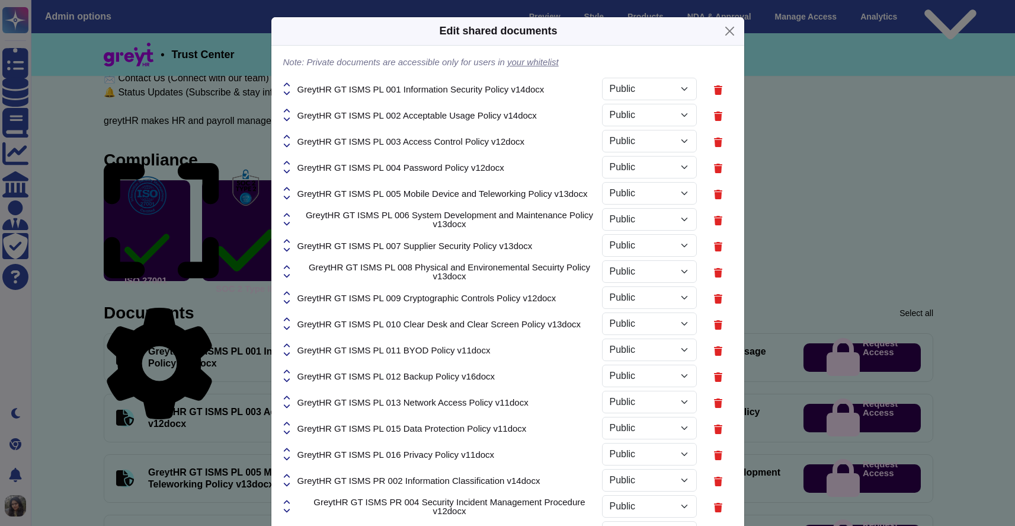
select select "PRIVATE"
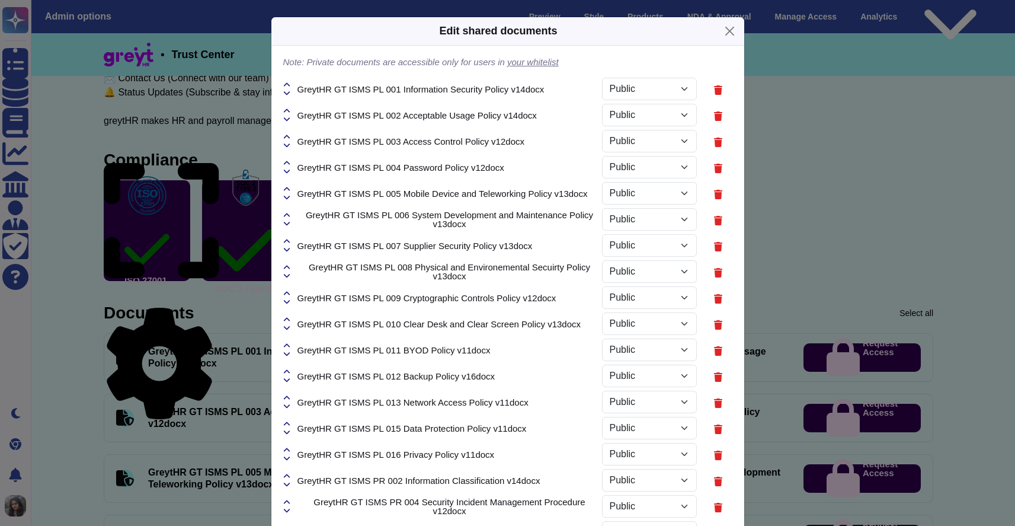
select select "PRIVATE"
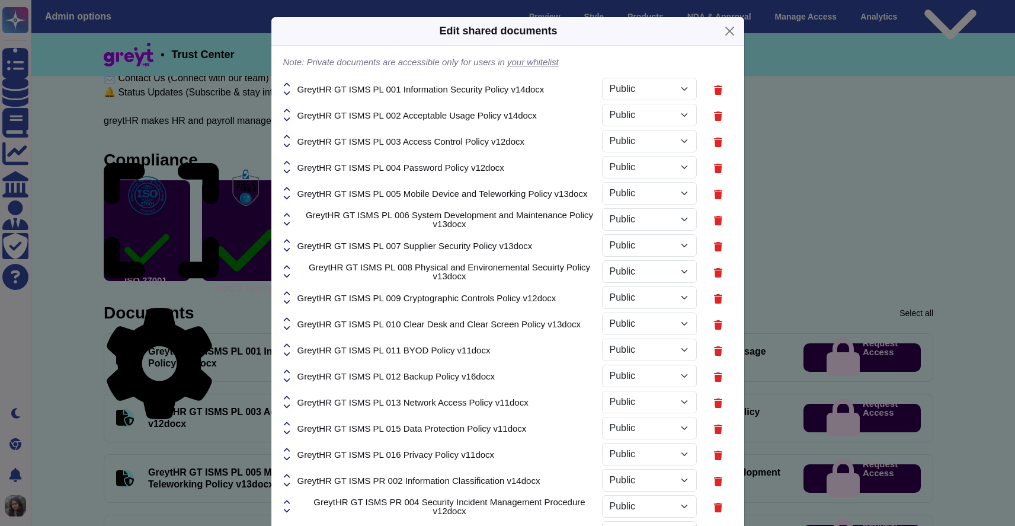
select select "PRIVATE"
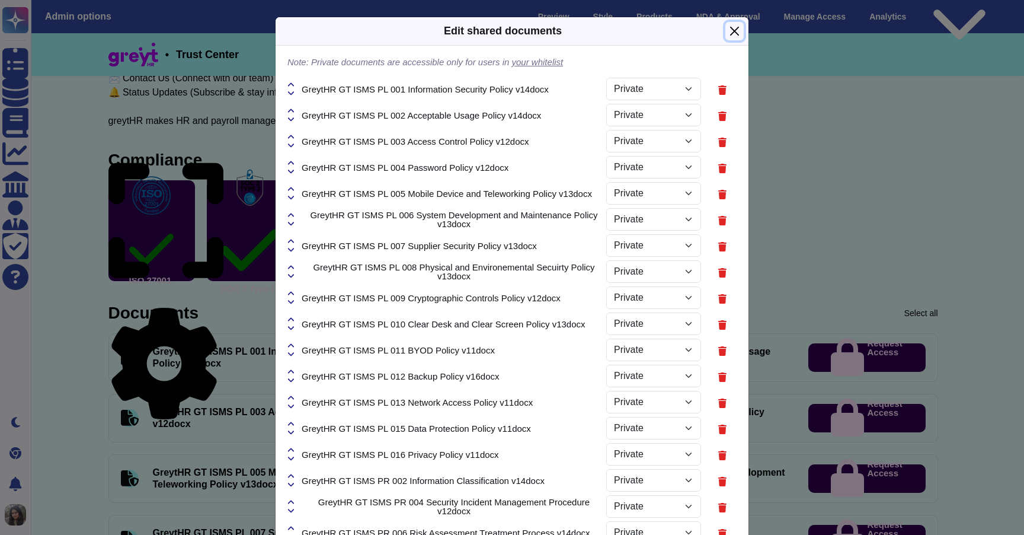
click at [728, 34] on button "Close" at bounding box center [734, 31] width 18 height 18
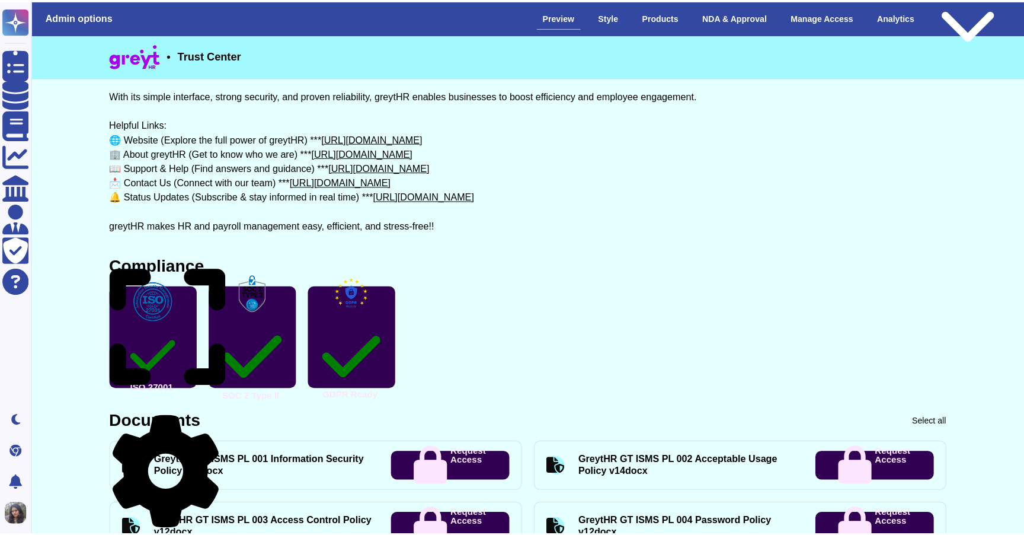
scroll to position [0, 0]
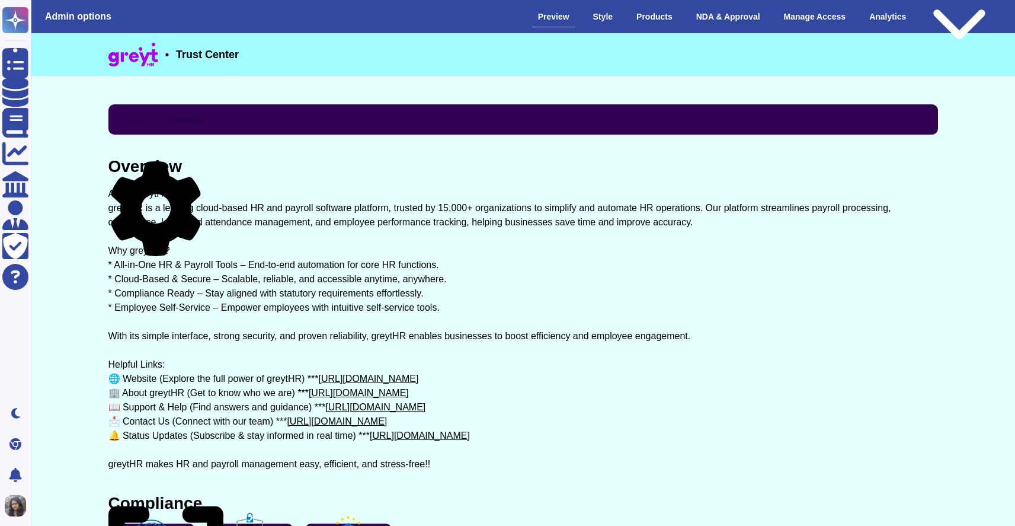
click at [195, 165] on icon at bounding box center [155, 208] width 89 height 95
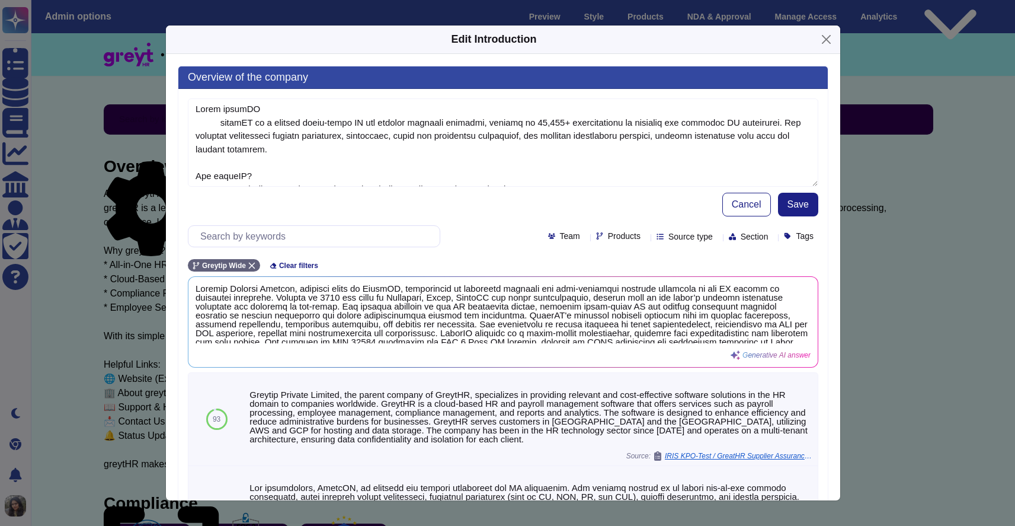
type textarea "About greytHR greytHR is a leading cloud-based HR and payroll software platform…"
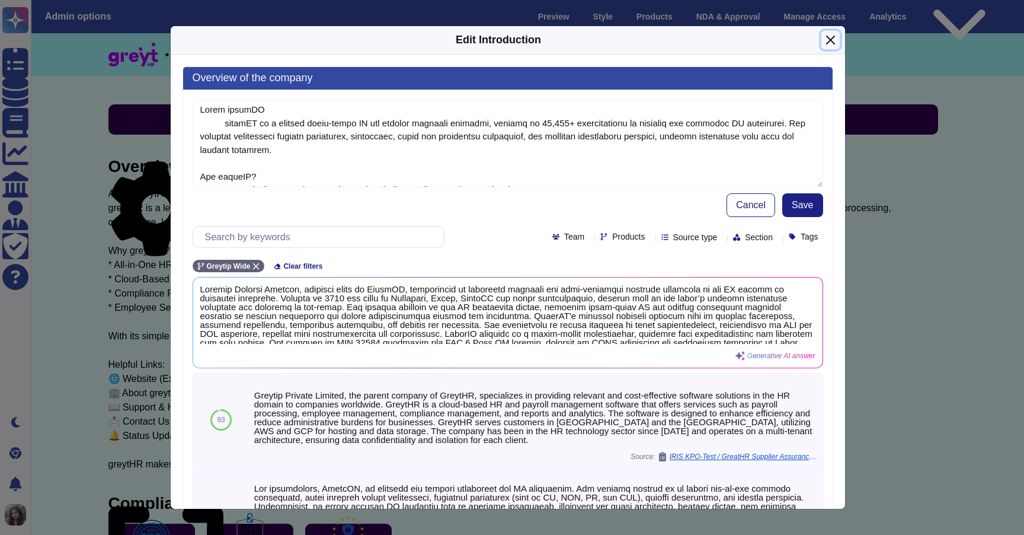
click at [832, 38] on button "Close" at bounding box center [830, 40] width 18 height 18
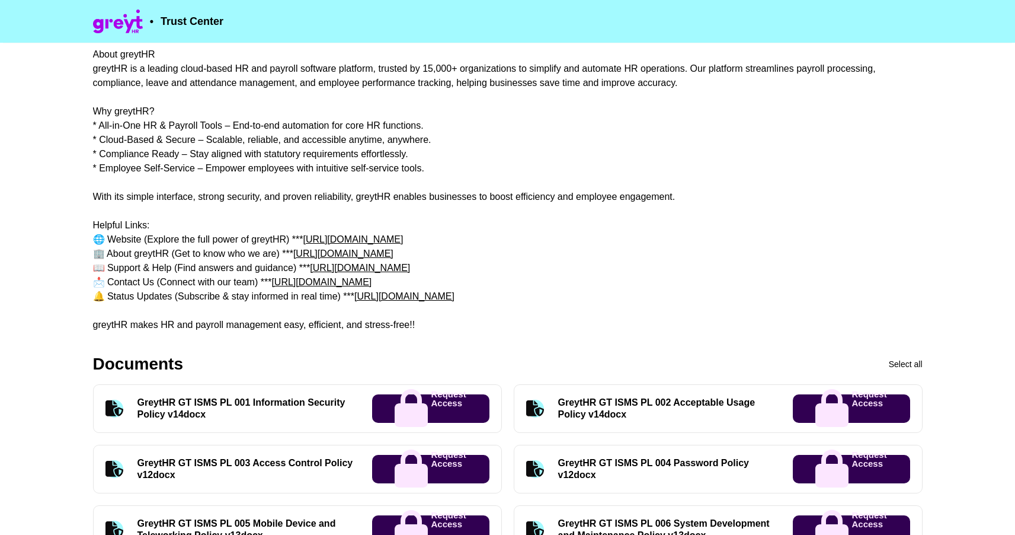
scroll to position [232, 0]
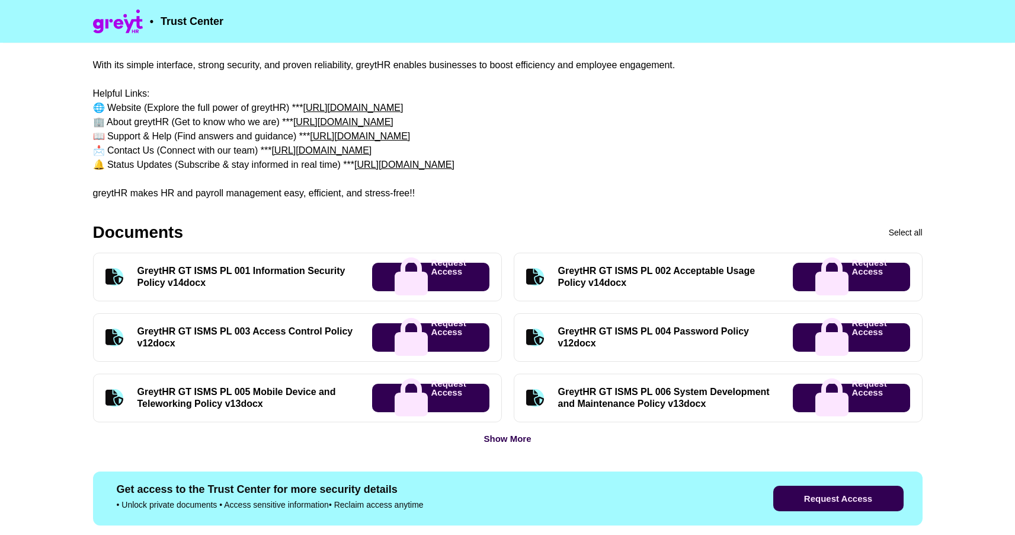
click at [434, 277] on p "Request Access" at bounding box center [448, 276] width 35 height 37
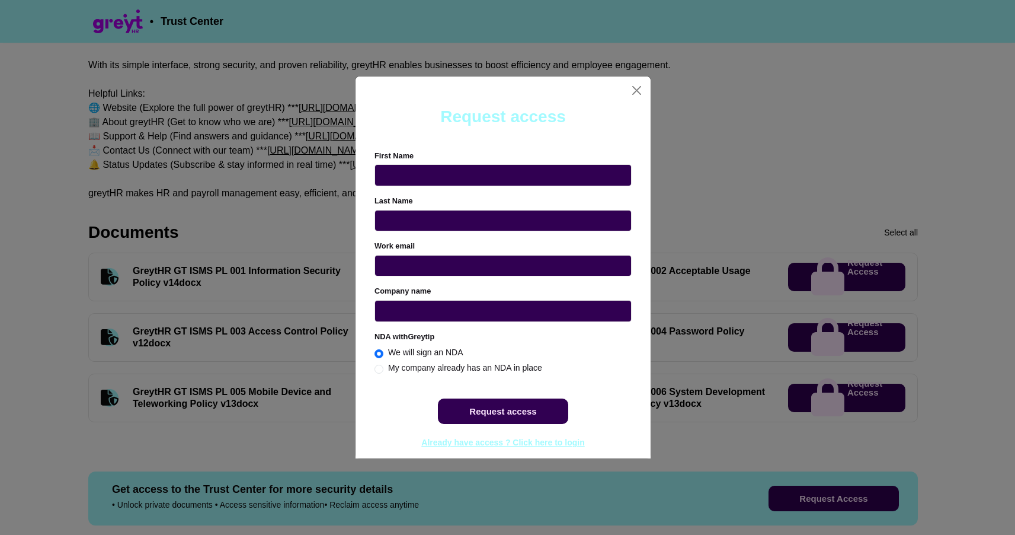
radio input "true"
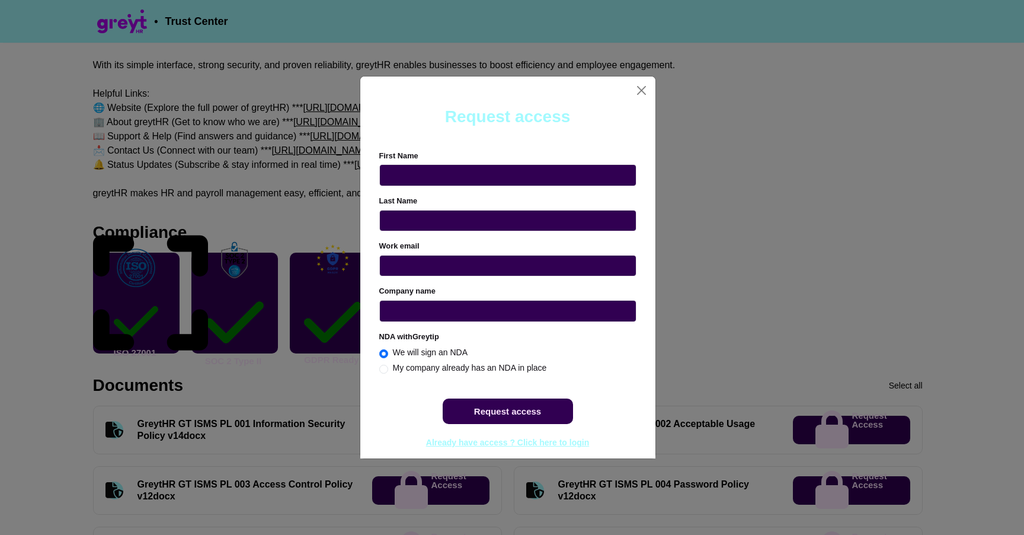
click at [647, 102] on div at bounding box center [507, 90] width 295 height 28
click at [523, 440] on span "Already have access ? Click here to login" at bounding box center [507, 441] width 163 height 9
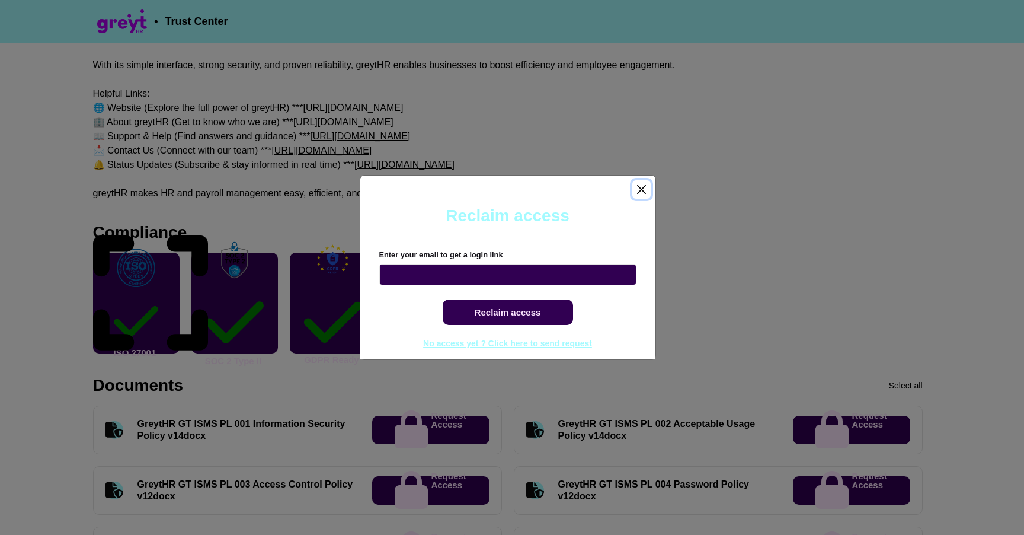
click at [639, 186] on button "Close" at bounding box center [641, 189] width 18 height 18
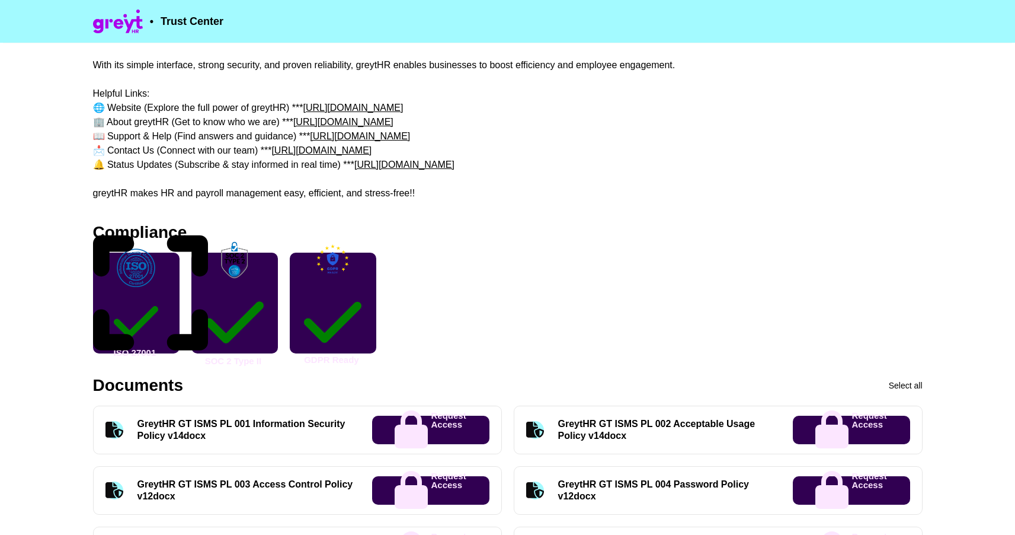
click at [417, 411] on div "GreytHR GT ISMS PL 001 Information Security Policy v14docx Request Access" at bounding box center [297, 429] width 409 height 49
click at [431, 425] on p "Request Access" at bounding box center [448, 429] width 35 height 37
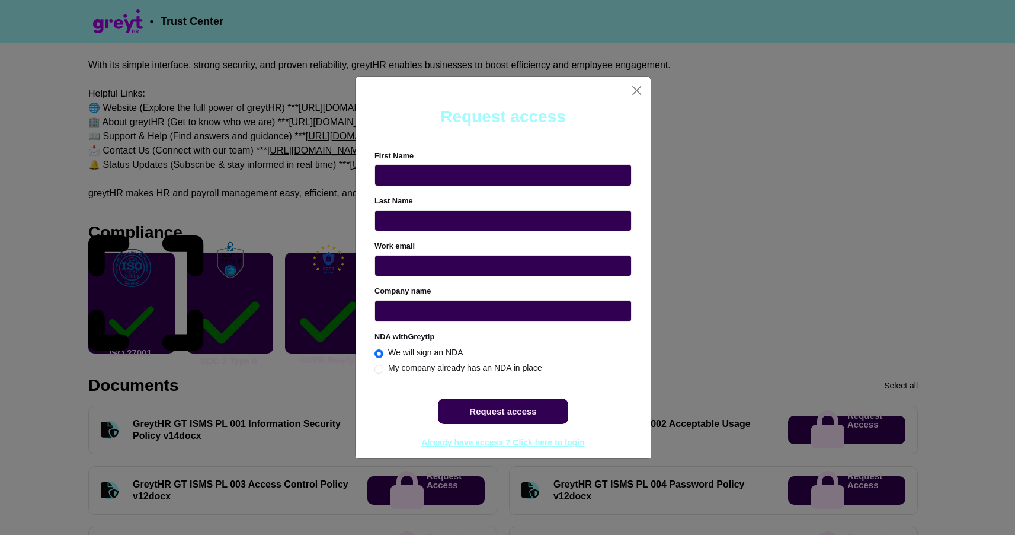
radio input "true"
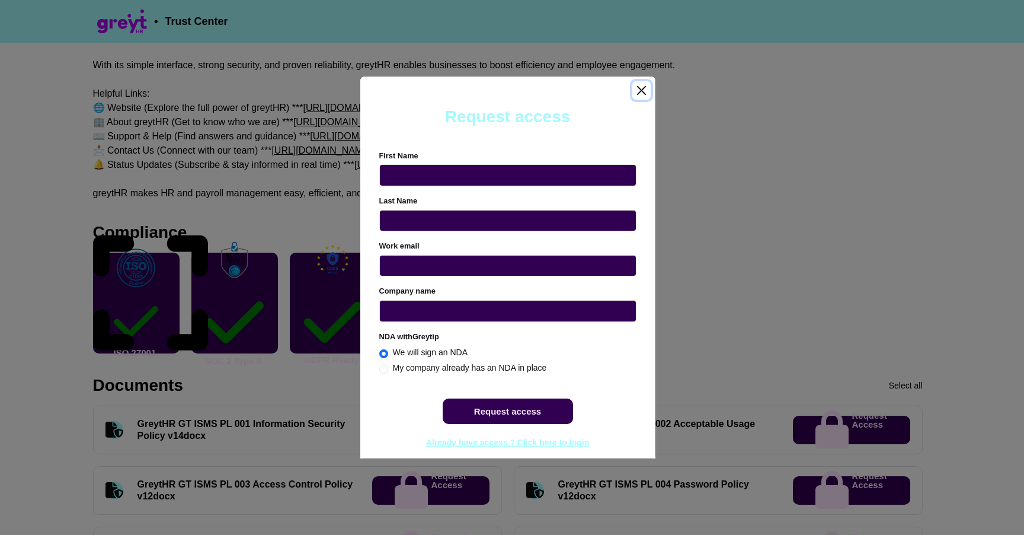
click at [641, 89] on button "Close" at bounding box center [641, 90] width 18 height 18
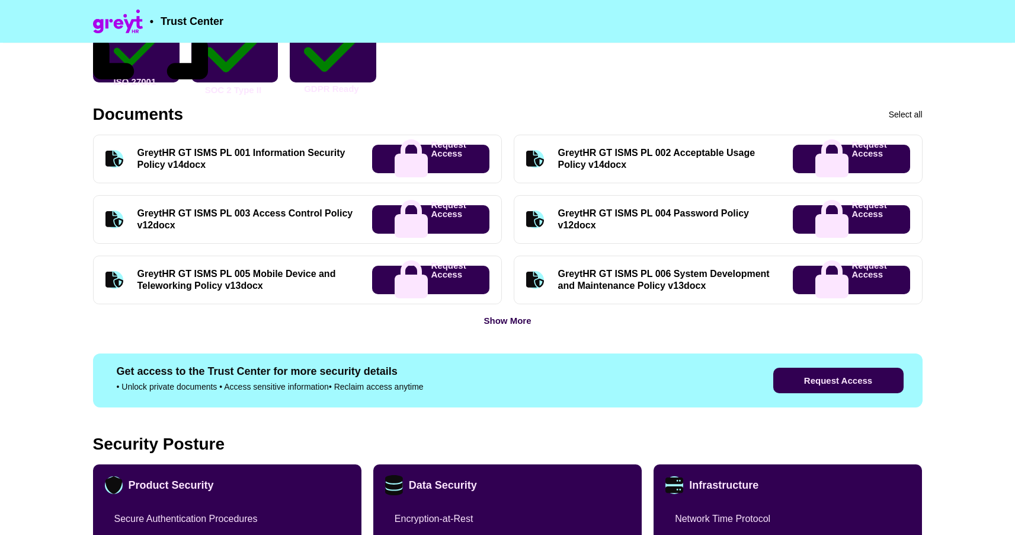
scroll to position [504, 0]
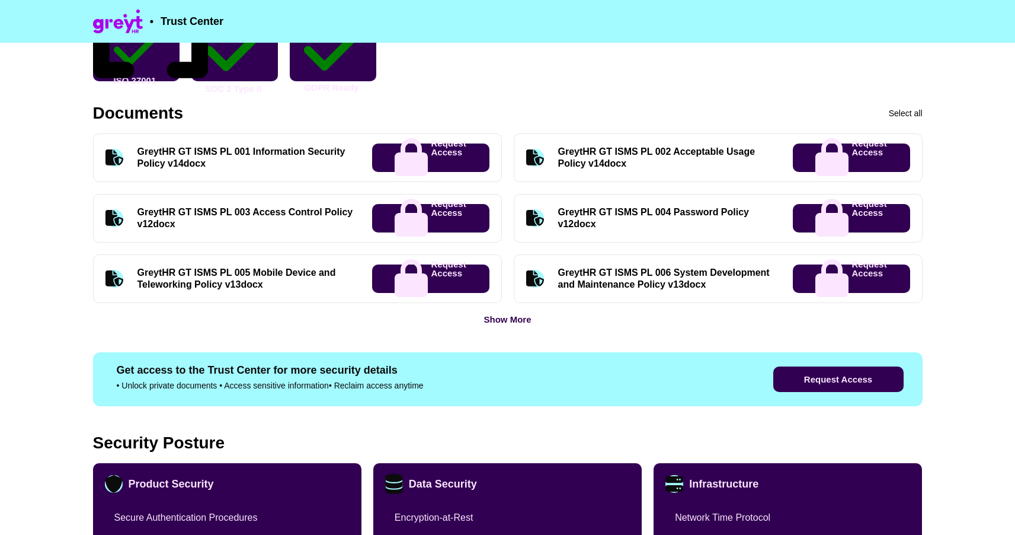
click at [492, 316] on div "Show More" at bounding box center [507, 319] width 47 height 9
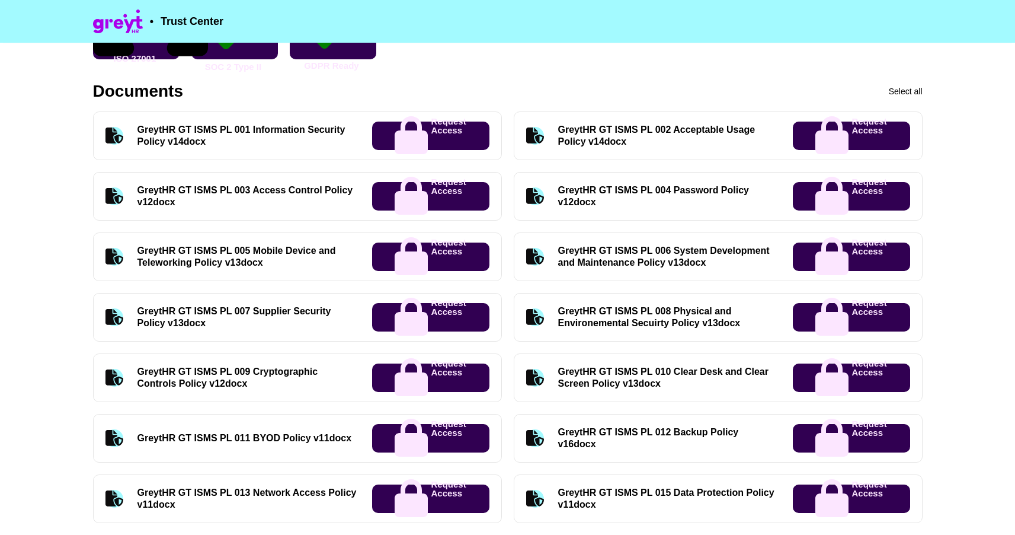
scroll to position [526, 0]
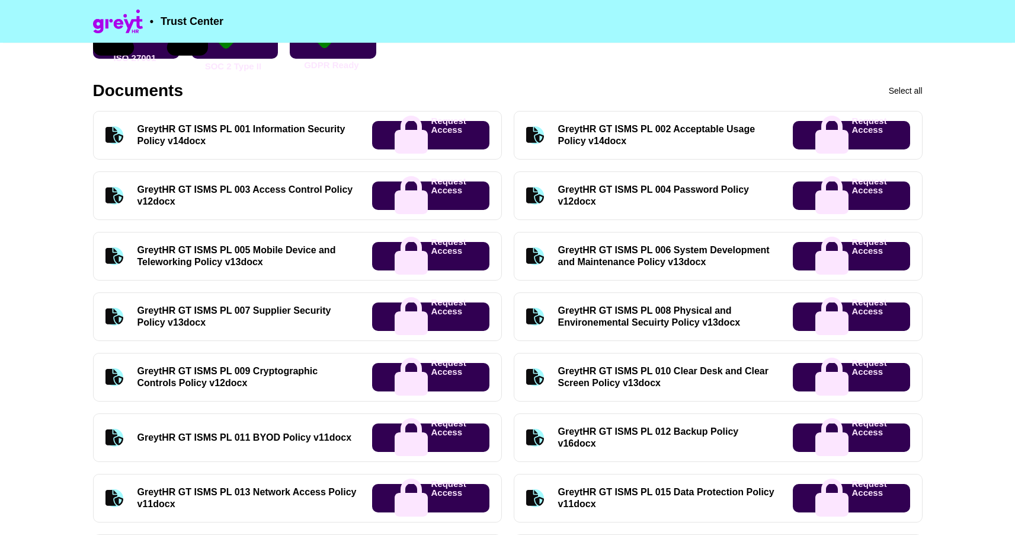
click at [306, 318] on div "GreytHR GT ISMS PL 007 Supplier Security Policy v13docx" at bounding box center [247, 317] width 220 height 24
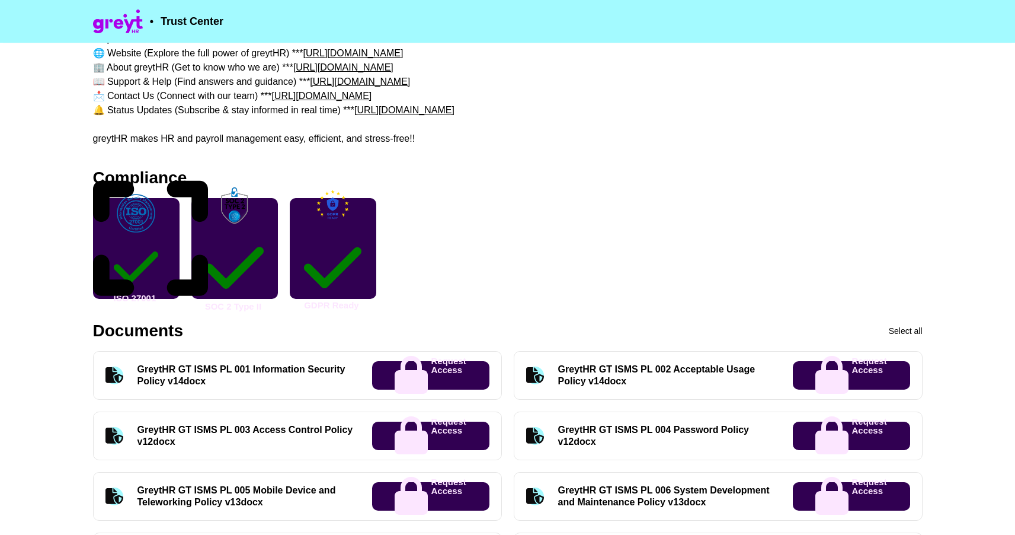
scroll to position [286, 0]
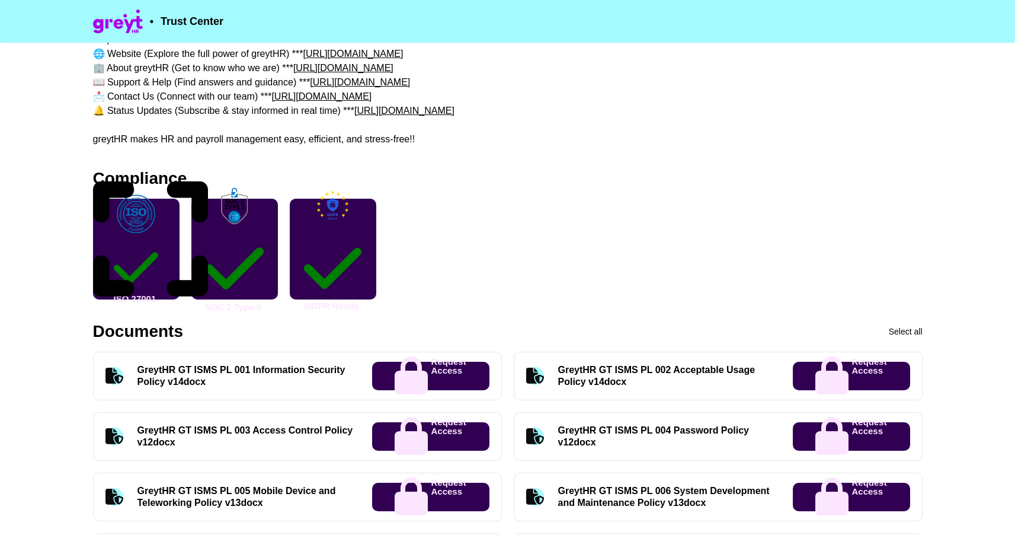
click at [206, 178] on icon at bounding box center [151, 239] width 116 height 132
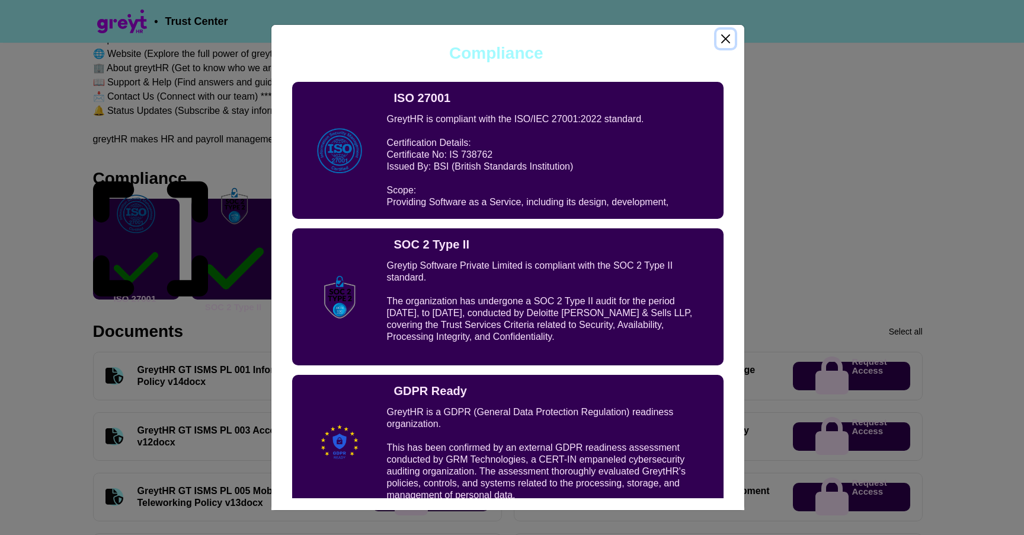
click at [727, 34] on button "Close" at bounding box center [726, 39] width 18 height 18
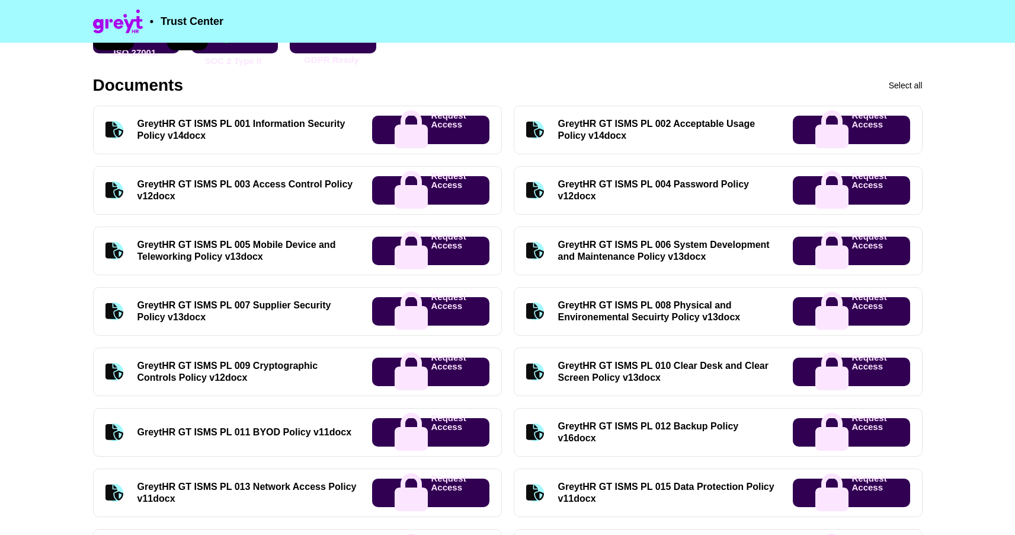
scroll to position [539, 0]
